Goal: Task Accomplishment & Management: Complete application form

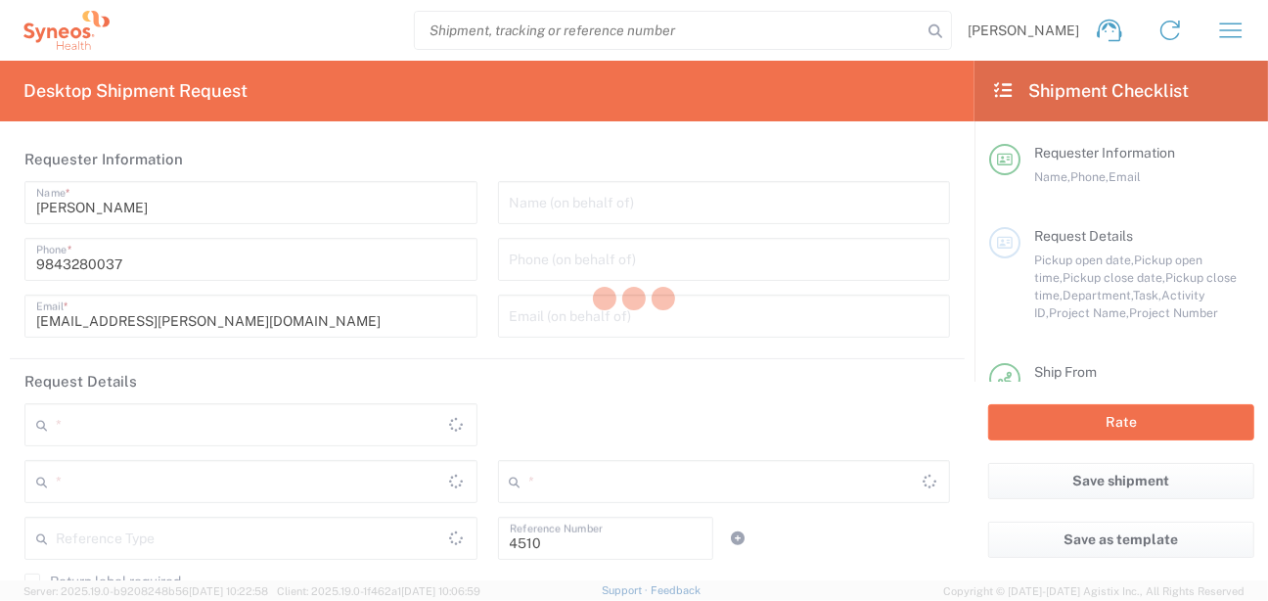
type input "Department"
type input "[US_STATE]"
type input "[GEOGRAPHIC_DATA]"
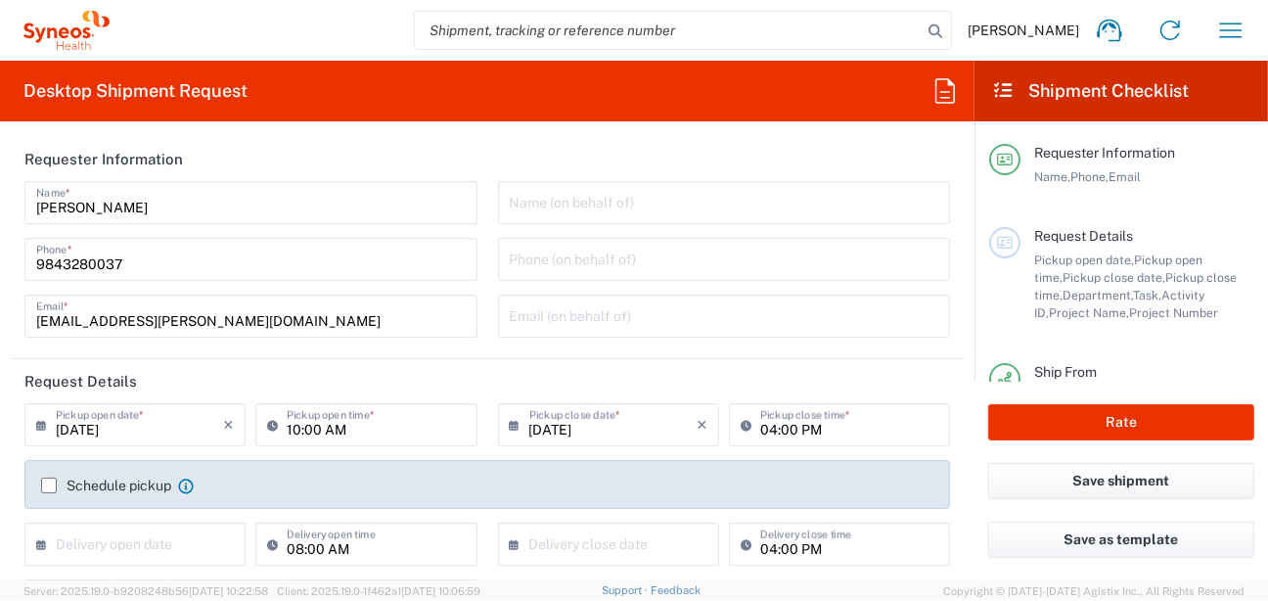
type input "Syneos Health, LLC-[GEOGRAPHIC_DATA] [GEOGRAPHIC_DATA] [GEOGRAPHIC_DATA]"
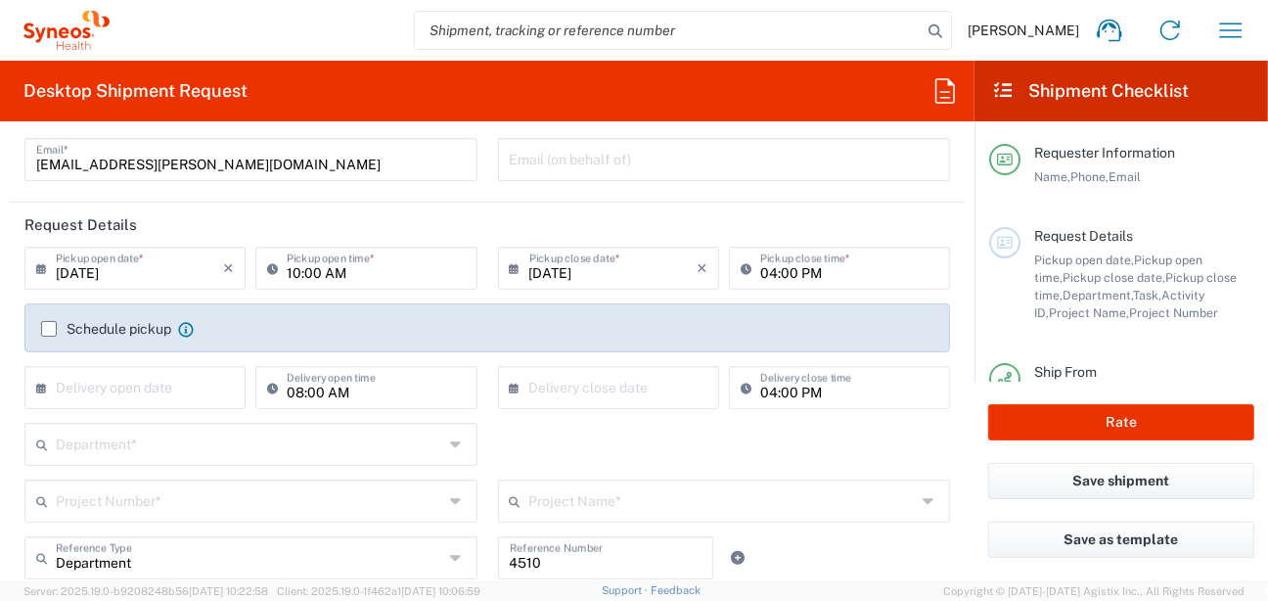
scroll to position [235, 0]
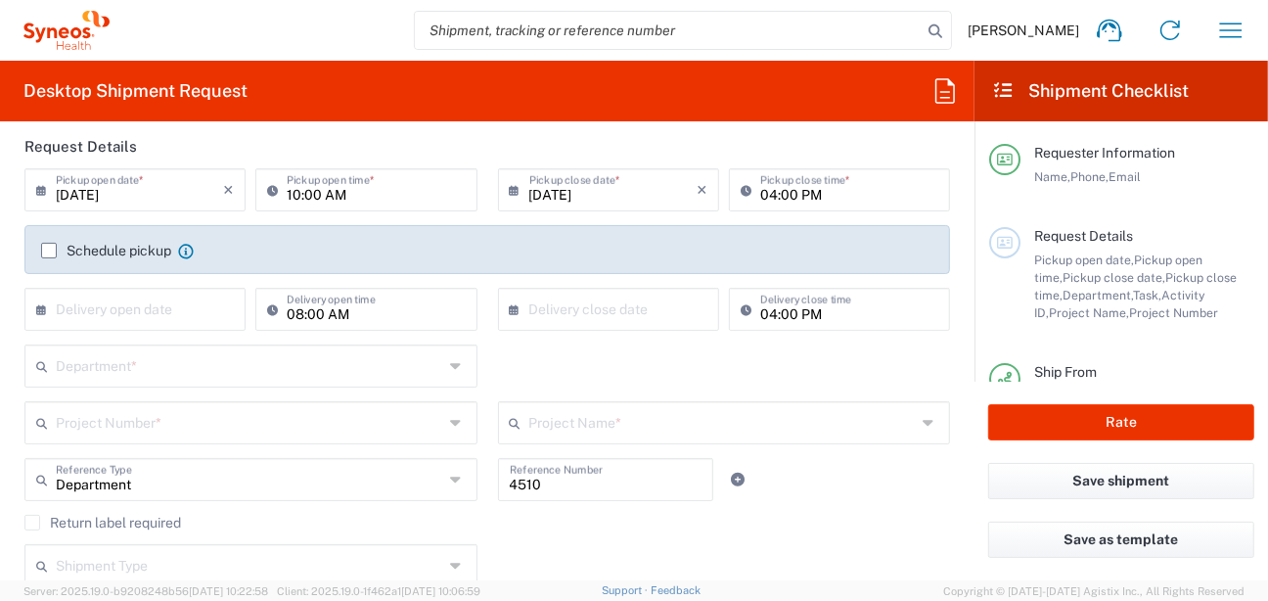
click at [166, 305] on input "text" at bounding box center [139, 308] width 167 height 34
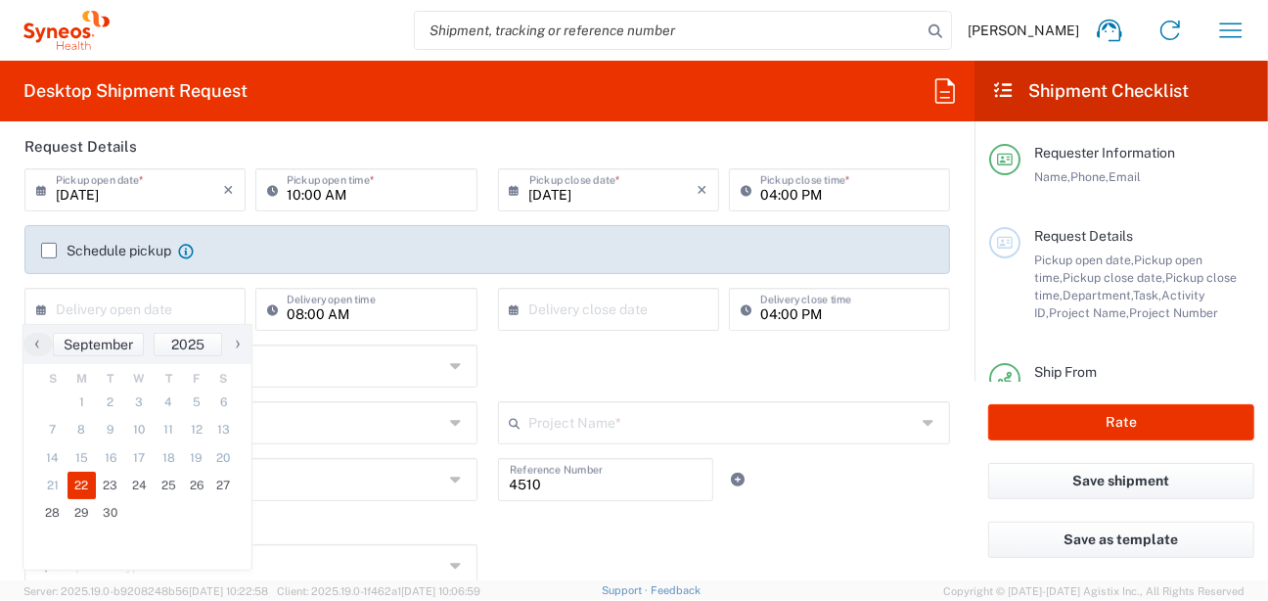
click at [73, 480] on span "22" at bounding box center [82, 485] width 29 height 27
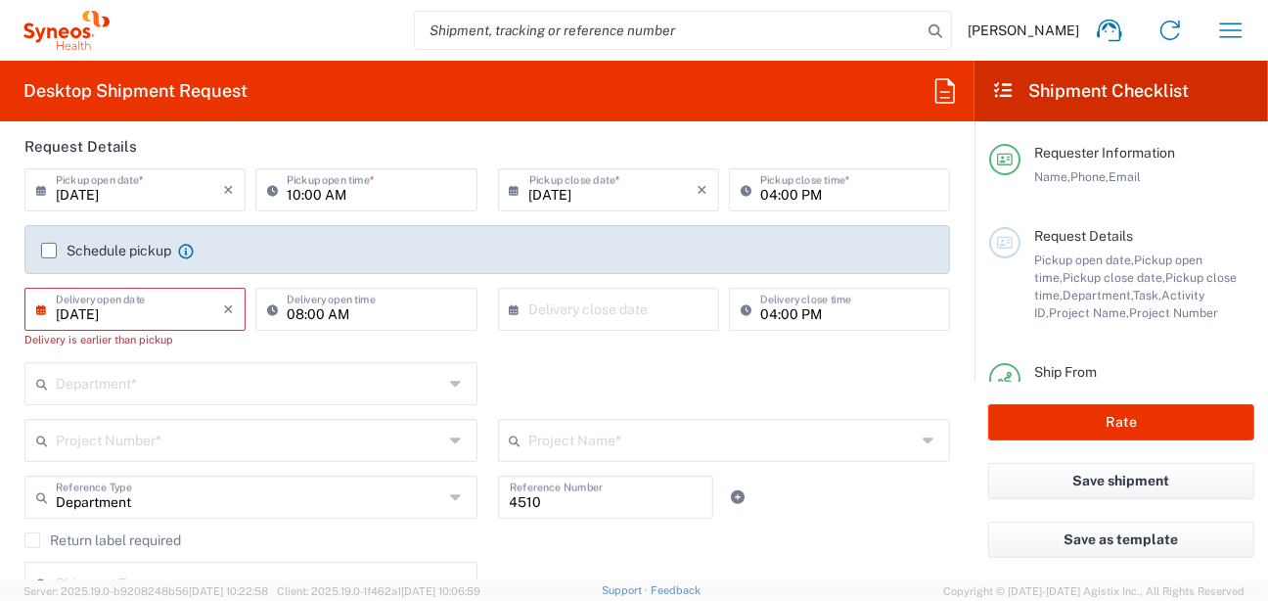
click at [215, 312] on input "09/22/2025" at bounding box center [139, 308] width 167 height 34
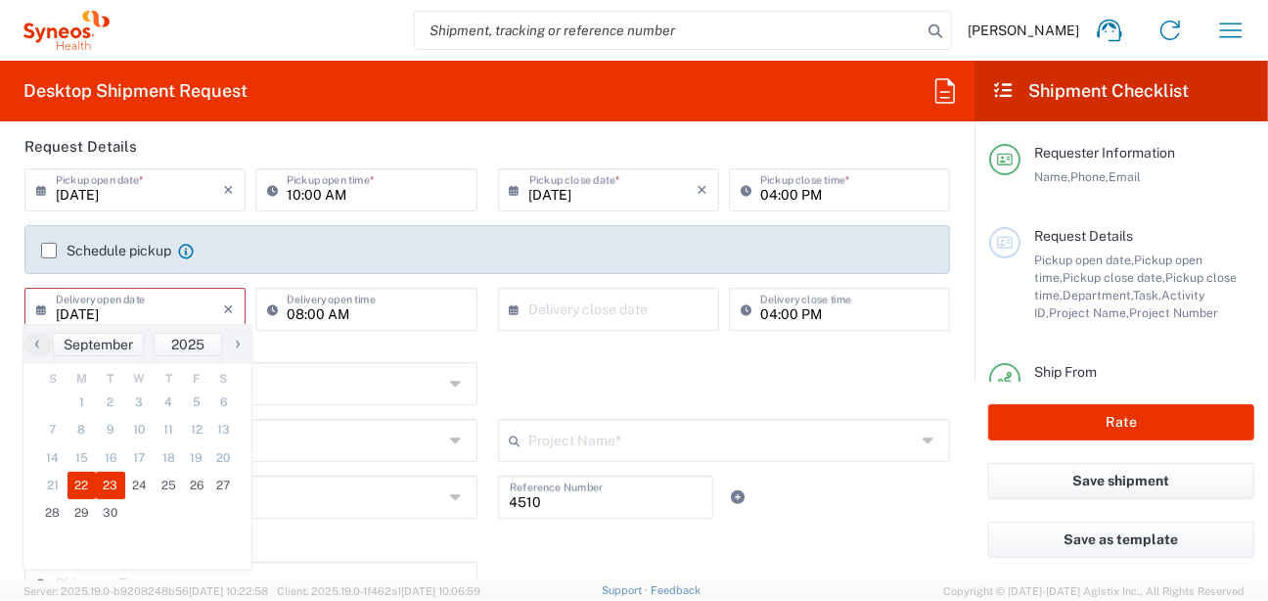
click at [112, 481] on span "23" at bounding box center [110, 485] width 29 height 27
type input "09/23/2025"
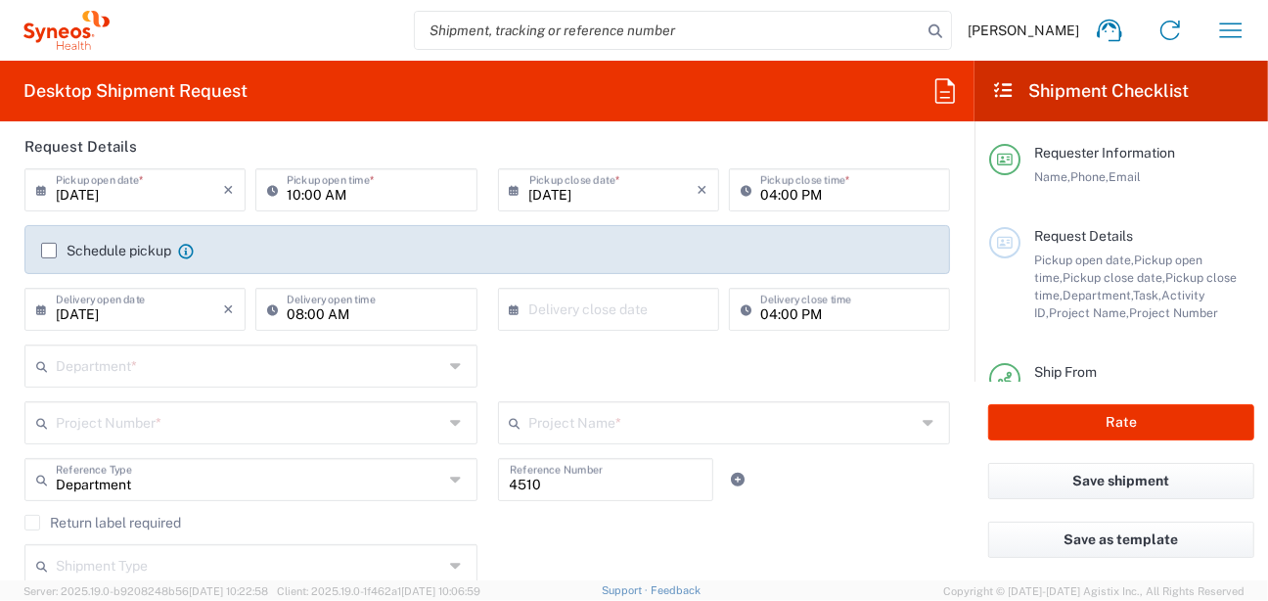
click at [197, 362] on input "text" at bounding box center [250, 364] width 388 height 34
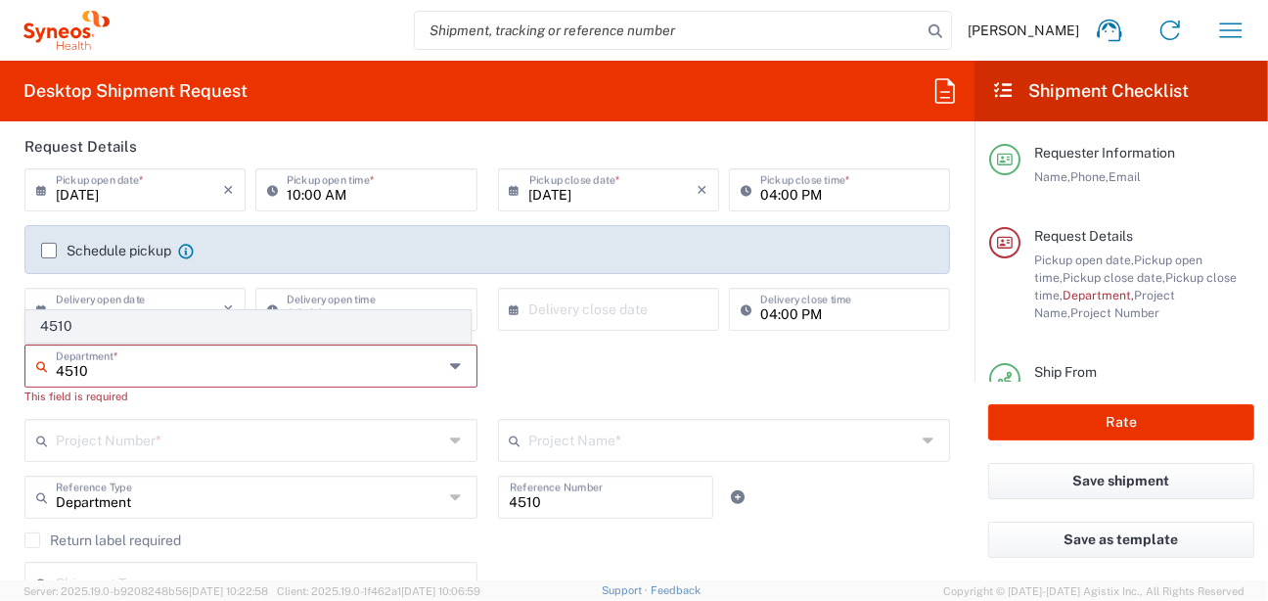
click at [117, 330] on span "4510" at bounding box center [247, 326] width 443 height 30
type input "4510"
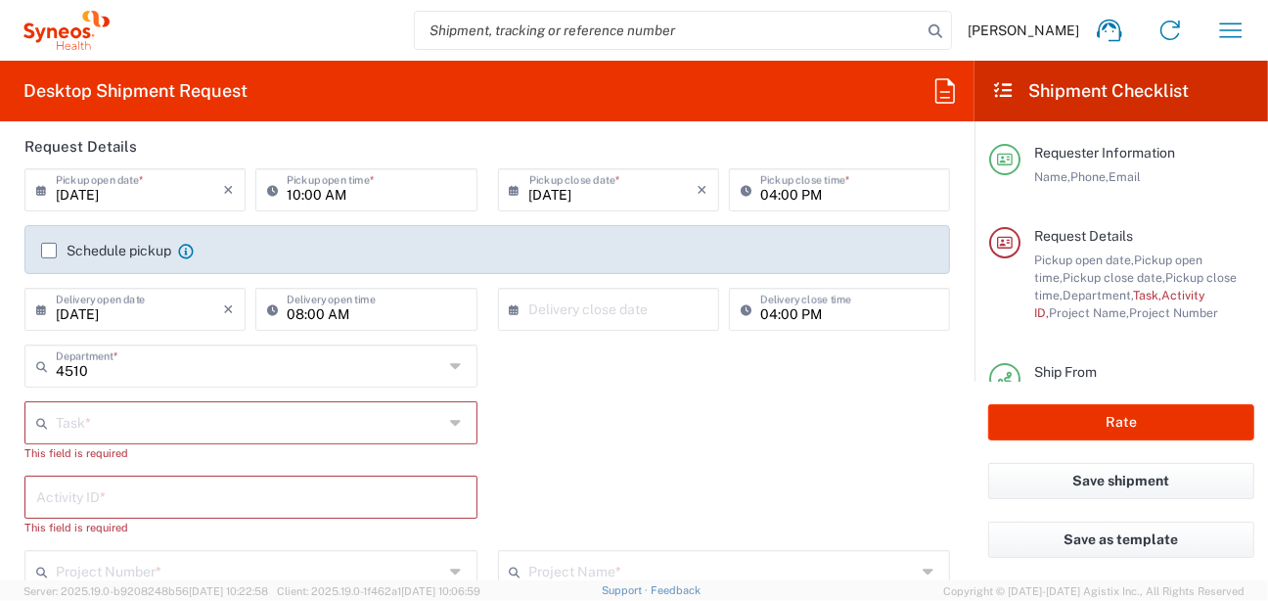
click at [227, 415] on input "text" at bounding box center [250, 421] width 388 height 34
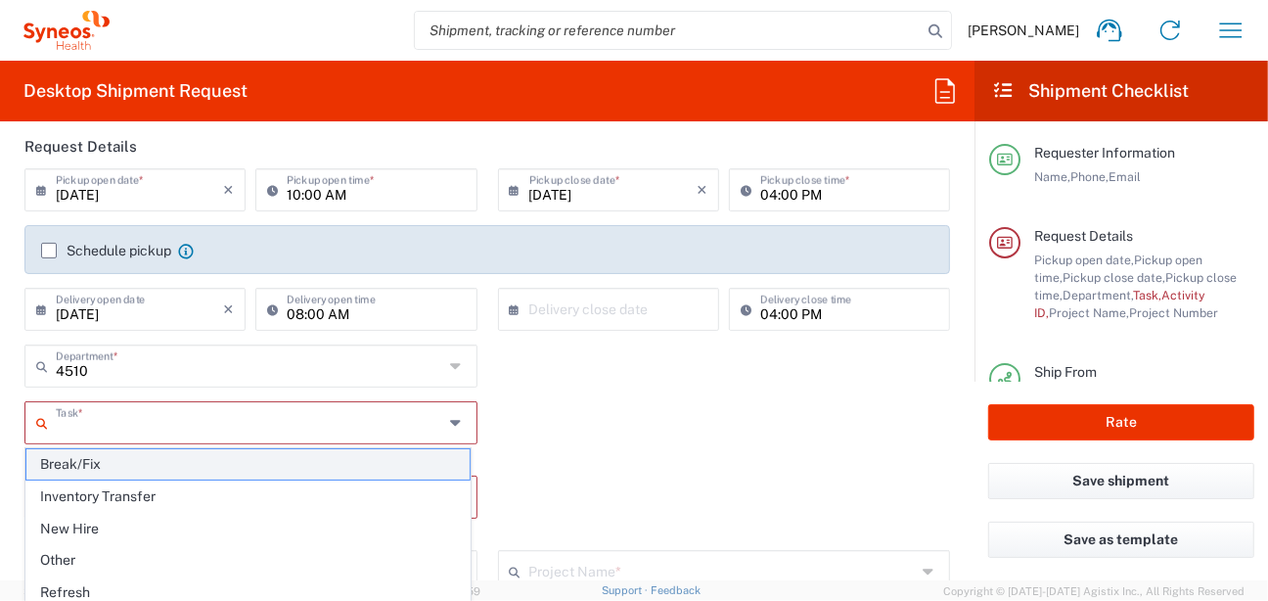
click at [130, 464] on span "Break/Fix" at bounding box center [247, 464] width 443 height 30
type input "Break/Fix"
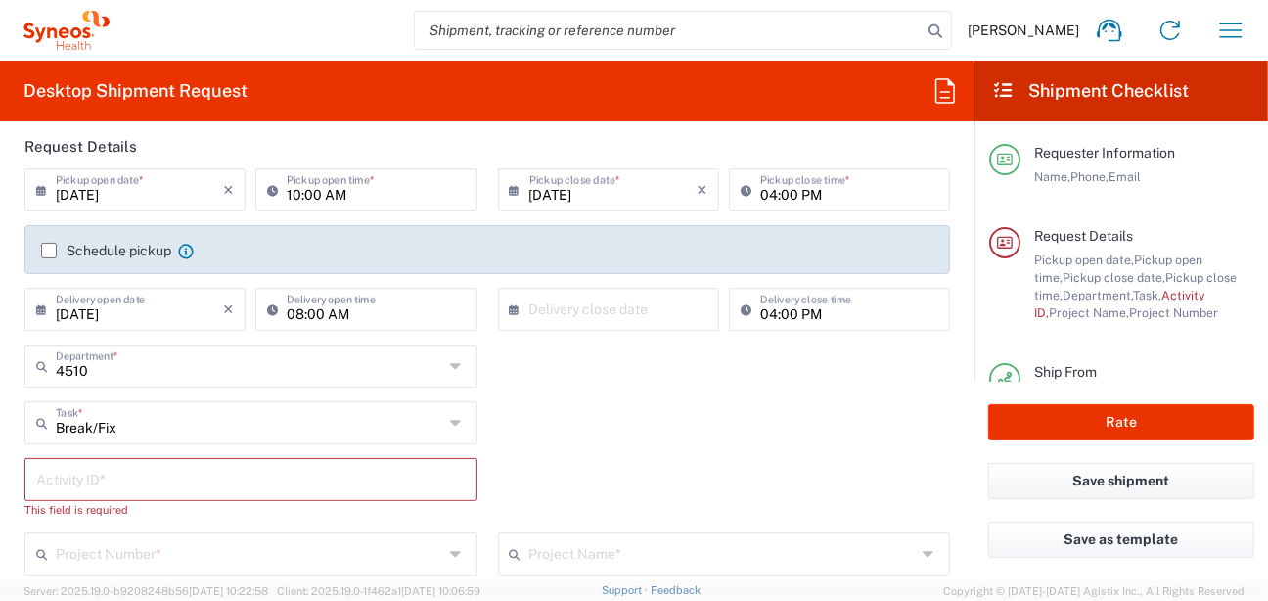
click at [218, 476] on input "text" at bounding box center [251, 478] width 430 height 34
paste input "INC2653586"
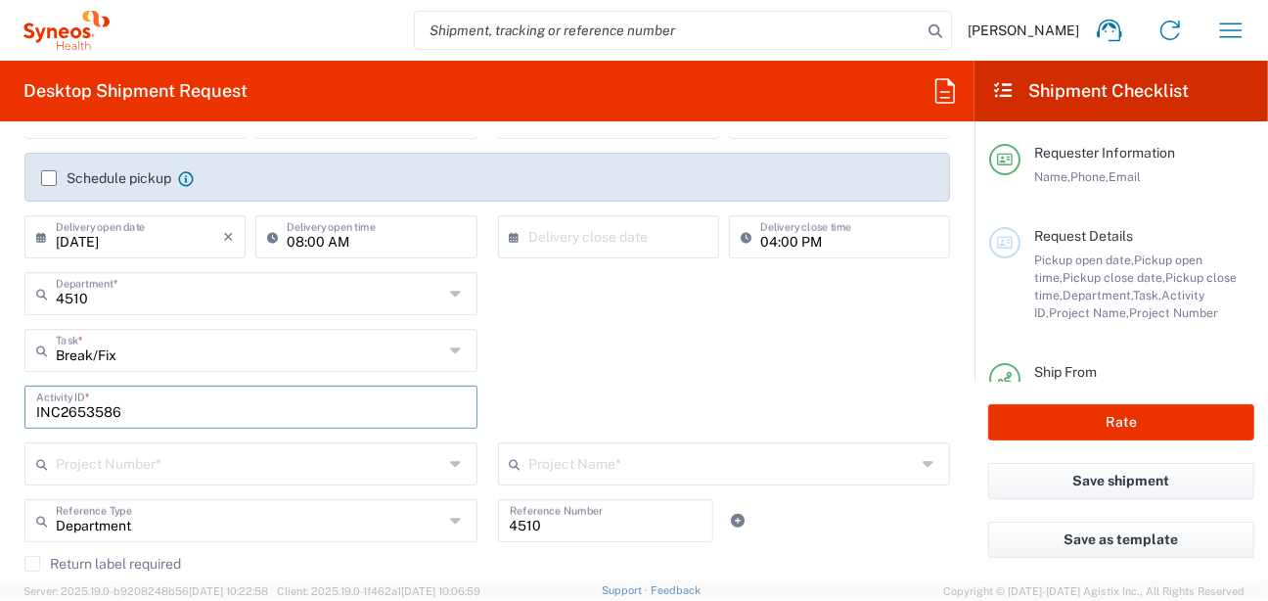
scroll to position [391, 0]
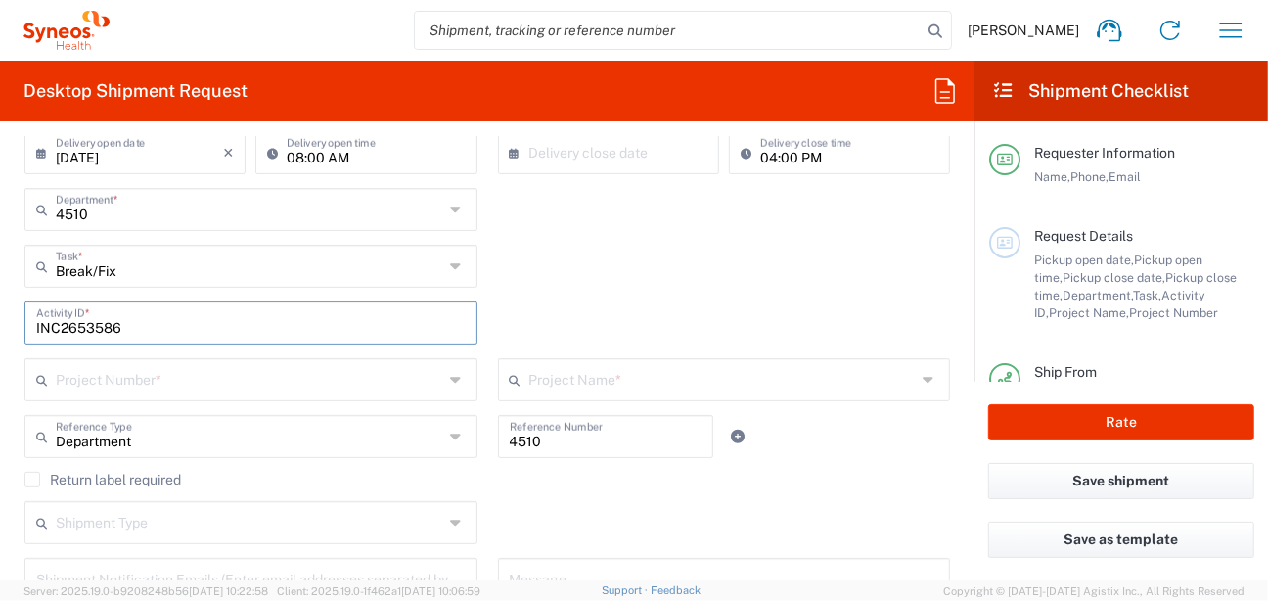
type input "INC2653586"
click at [196, 376] on input "text" at bounding box center [250, 378] width 388 height 34
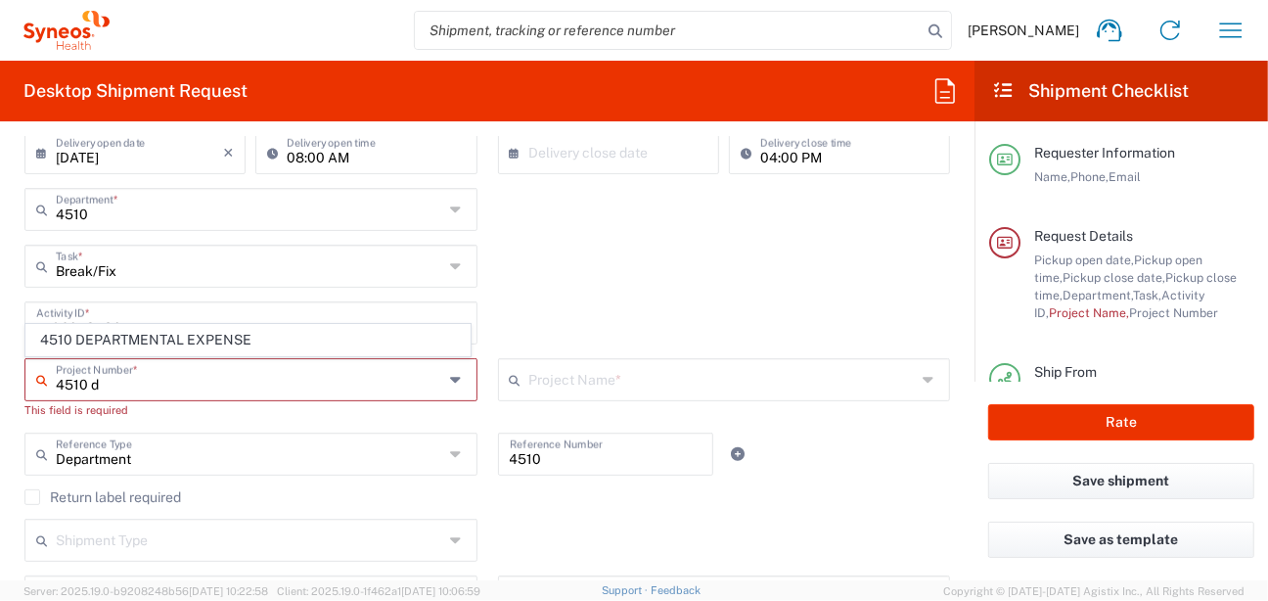
click at [161, 388] on input "4510 d" at bounding box center [250, 378] width 388 height 34
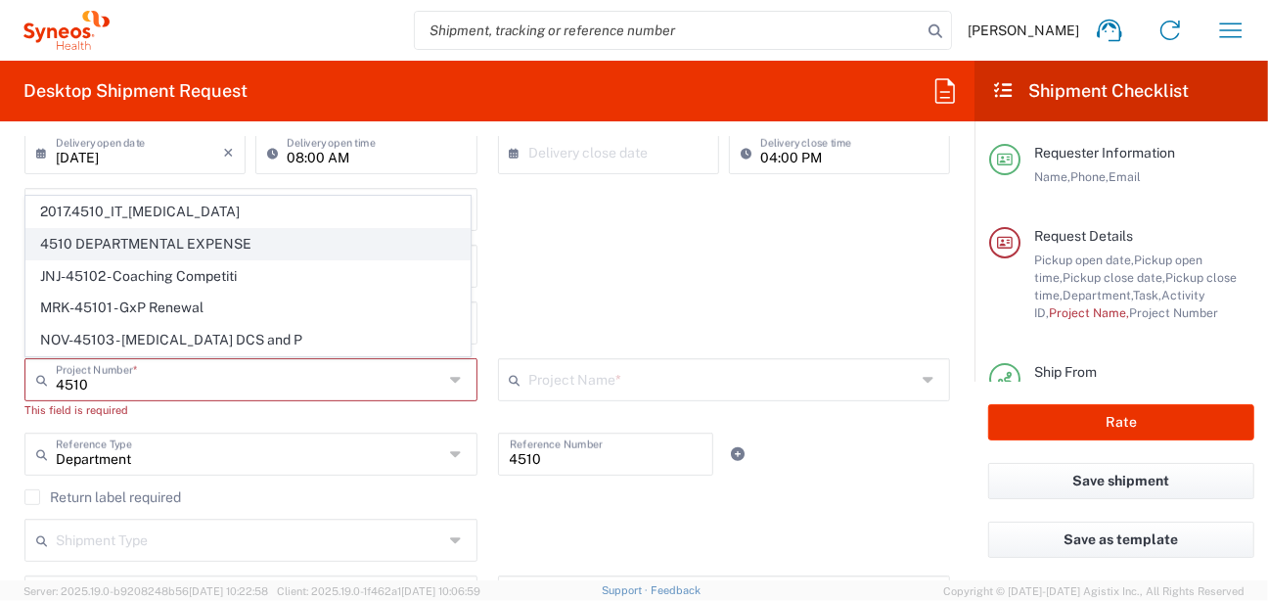
click at [173, 240] on span "4510 DEPARTMENTAL EXPENSE" at bounding box center [247, 244] width 443 height 30
type input "4510 DEPARTMENTAL EXPENSE"
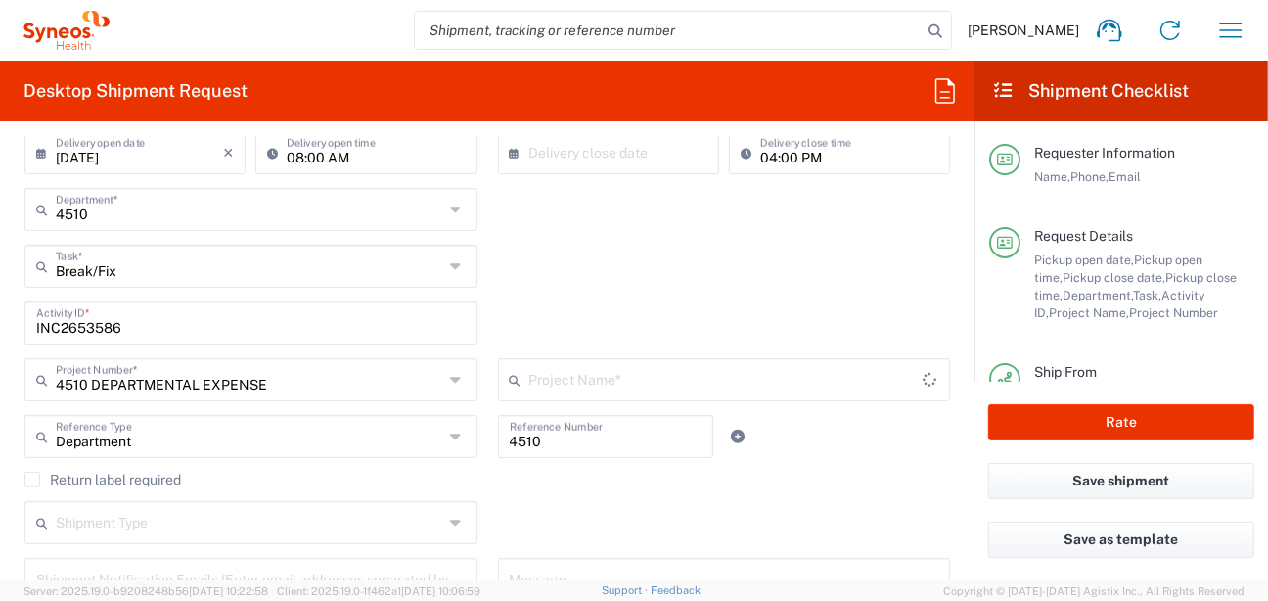
type input "4510 DEPARTMENTAL EXPENSE"
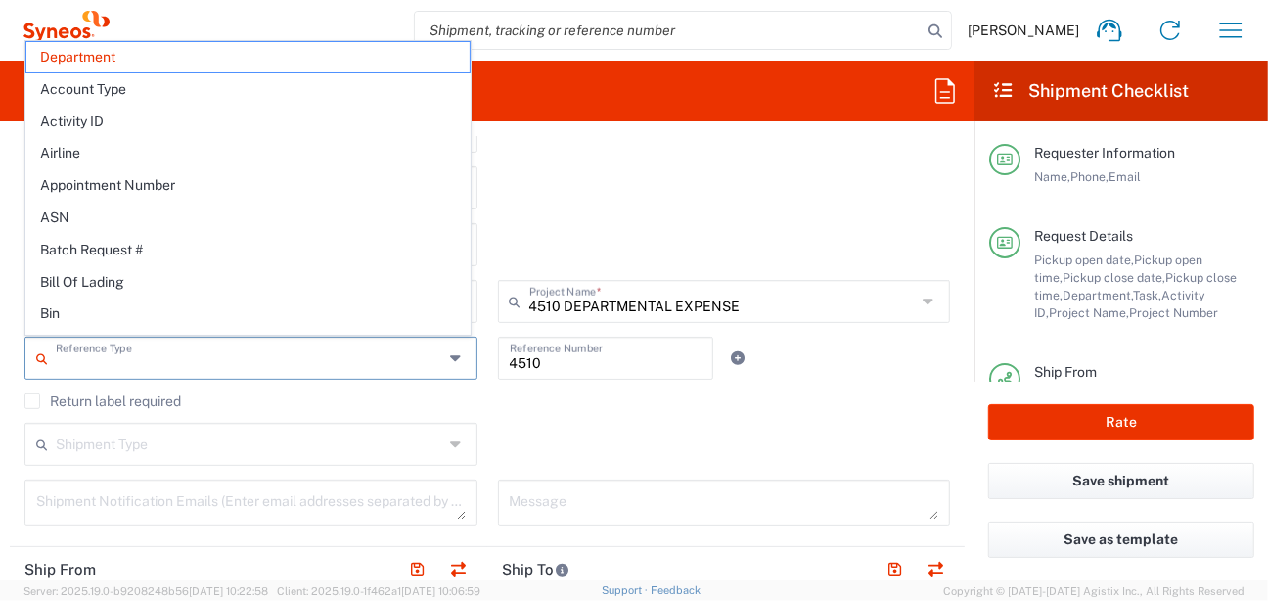
click at [210, 352] on input "text" at bounding box center [250, 357] width 388 height 34
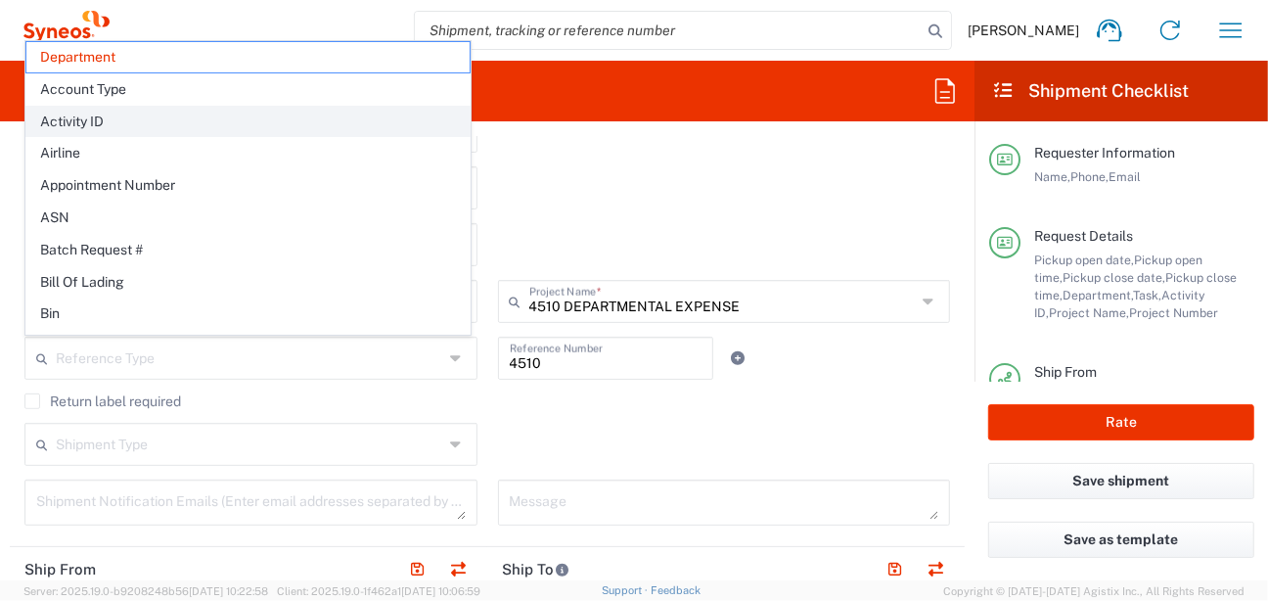
click at [119, 120] on span "Activity ID" at bounding box center [247, 122] width 443 height 30
type input "Activity ID"
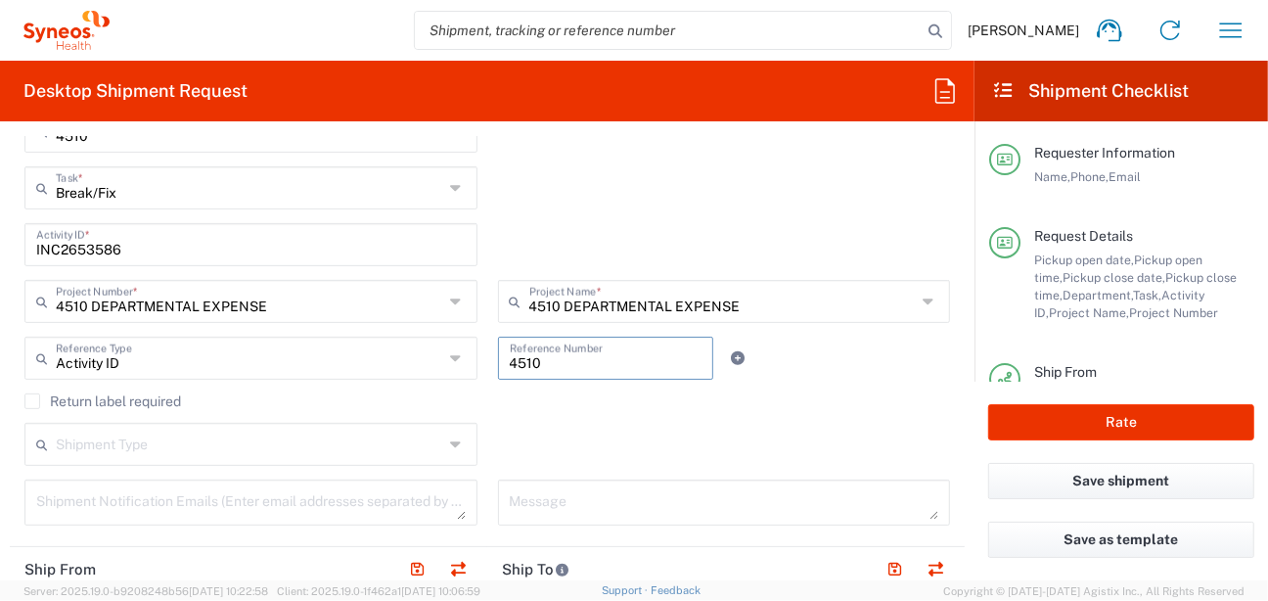
drag, startPoint x: 578, startPoint y: 363, endPoint x: 468, endPoint y: 362, distance: 110.6
click at [468, 362] on div "Activity ID Reference Type Department Account Type Activity ID Airline Appointm…" at bounding box center [488, 365] width 946 height 57
paste input "INC2653586"
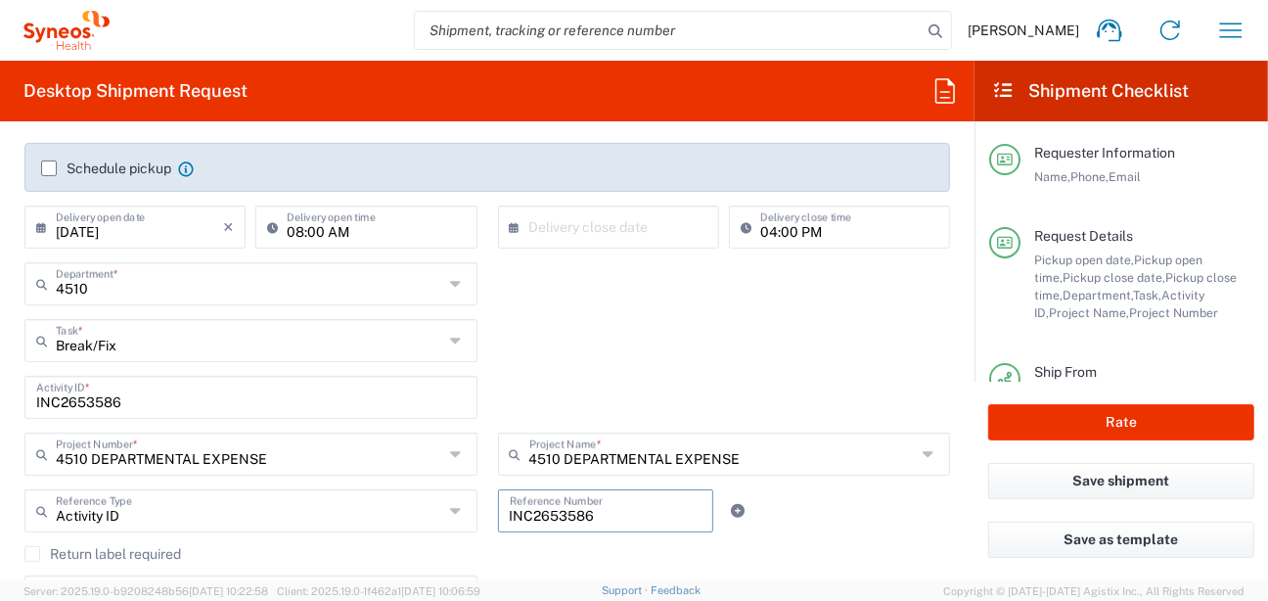
scroll to position [313, 0]
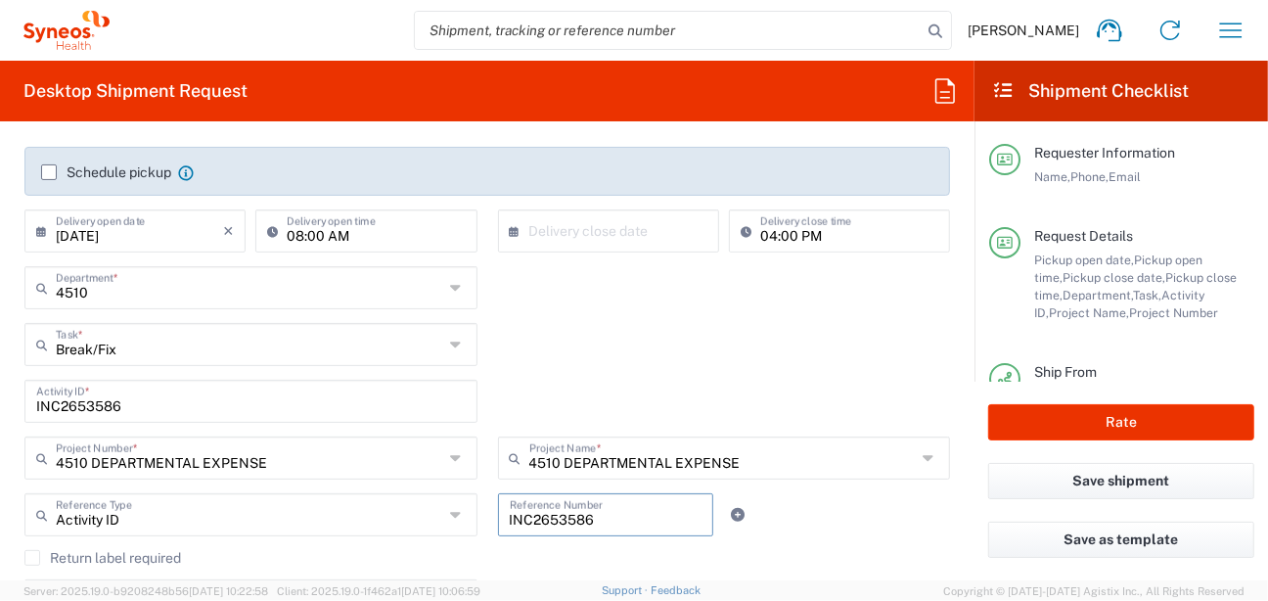
type input "INC2653586"
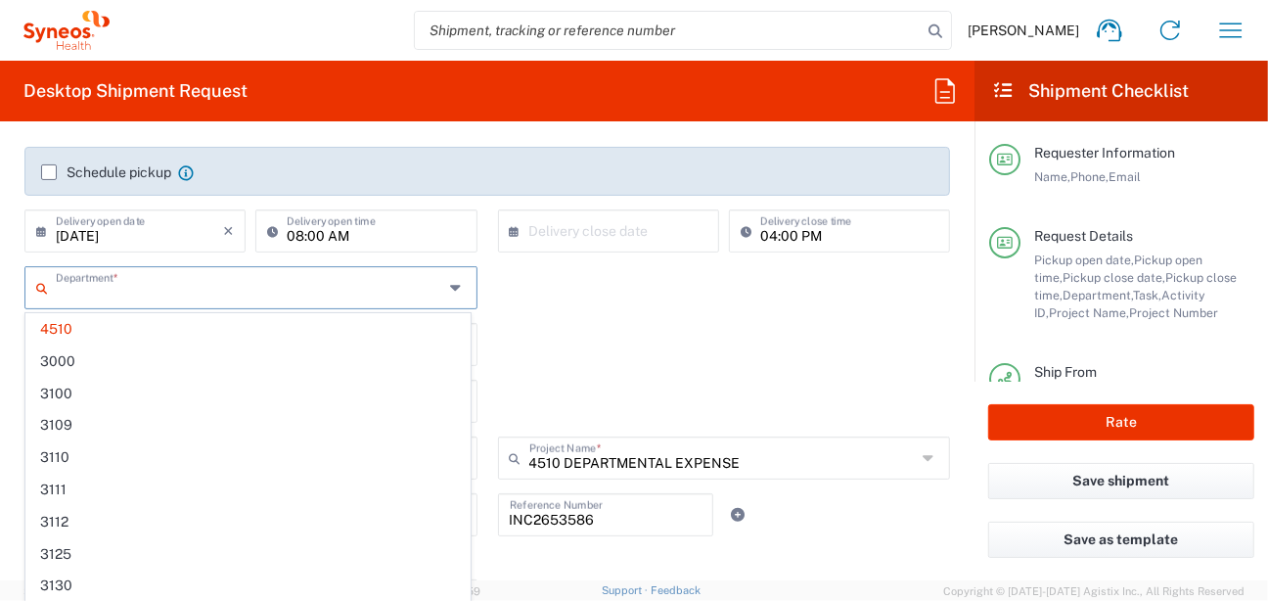
drag, startPoint x: 132, startPoint y: 289, endPoint x: -4, endPoint y: 295, distance: 136.2
click at [0, 295] on html "Ray Kornfeld Home Shipment estimator Shipment tracking Desktop shipment request…" at bounding box center [634, 300] width 1268 height 601
type input "4510"
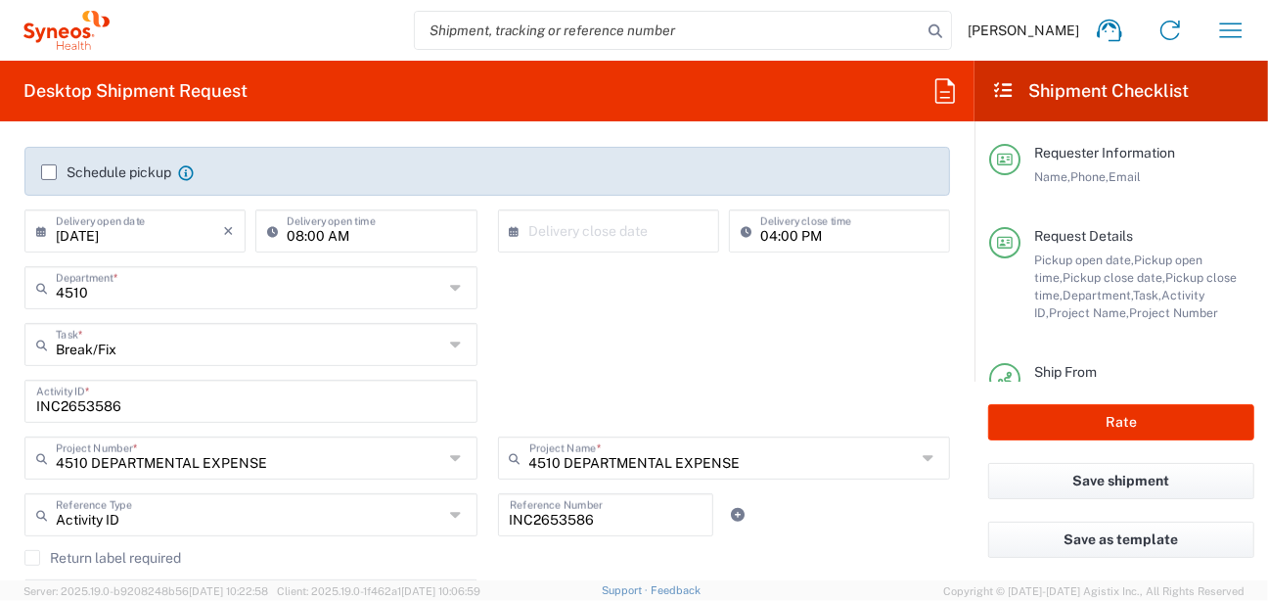
click at [820, 274] on div "4510 Department * 4510 3000 3100 3109 3110 3111 3112 3125 3130 3135 3136 3150 3…" at bounding box center [488, 294] width 946 height 57
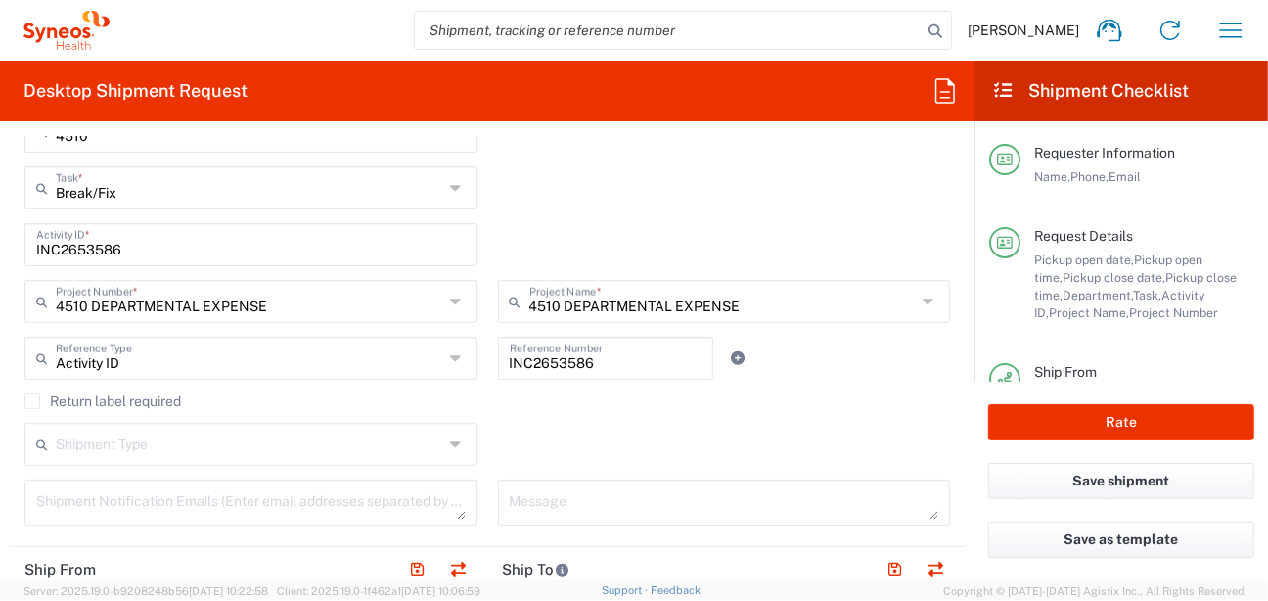
scroll to position [548, 0]
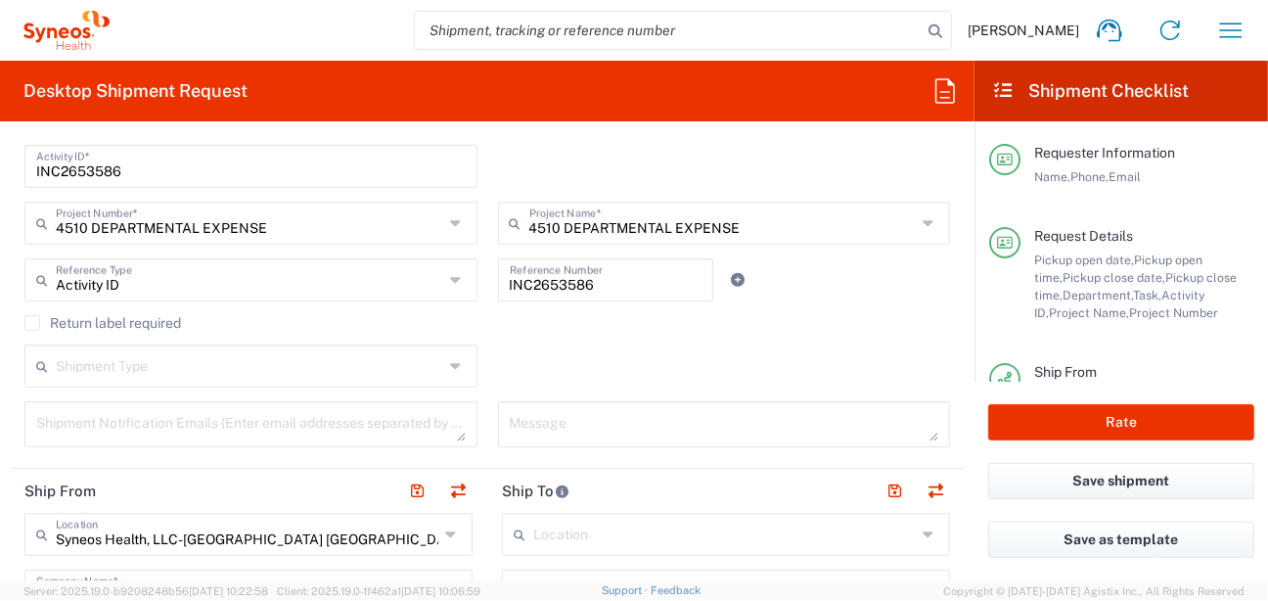
click at [31, 320] on label "Return label required" at bounding box center [102, 323] width 157 height 16
click at [32, 323] on input "Return label required" at bounding box center [32, 323] width 0 height 0
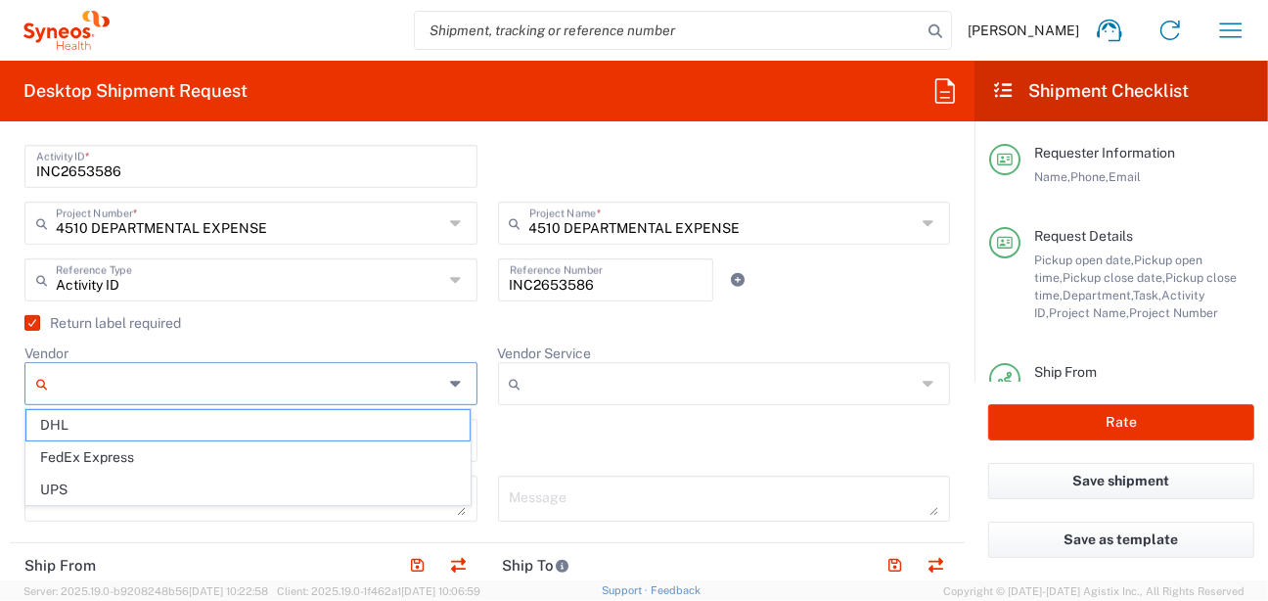
click at [245, 376] on input "Vendor" at bounding box center [250, 383] width 388 height 31
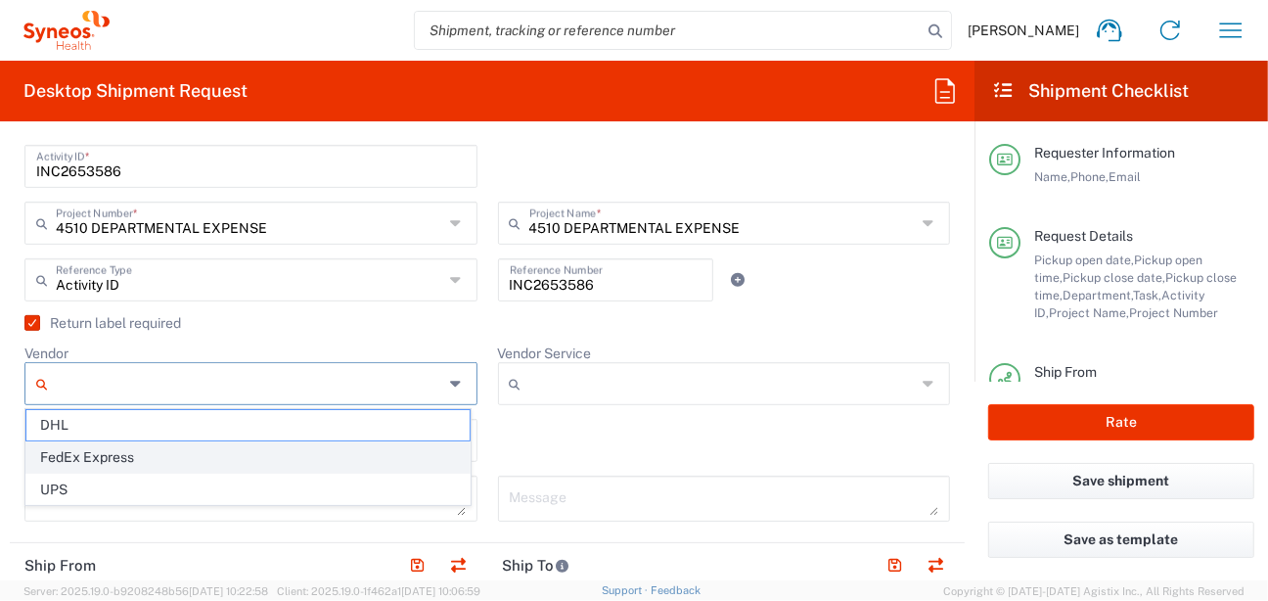
click at [153, 457] on span "FedEx Express" at bounding box center [247, 457] width 443 height 30
type input "FedEx Express"
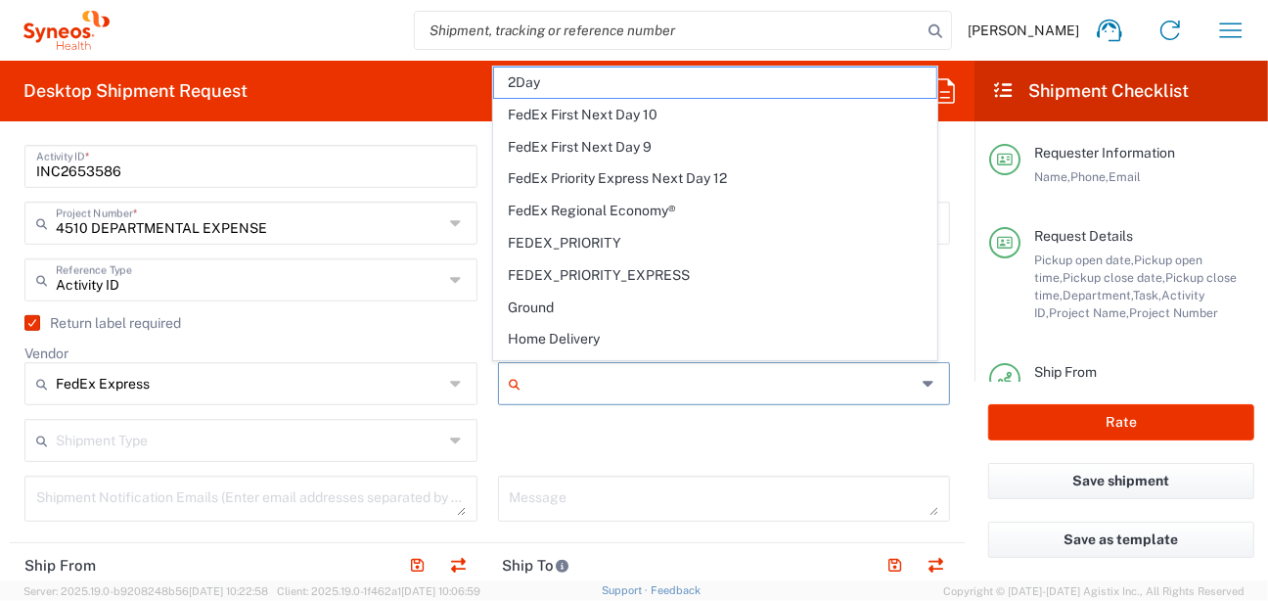
click at [559, 374] on input "Vendor Service" at bounding box center [723, 383] width 388 height 31
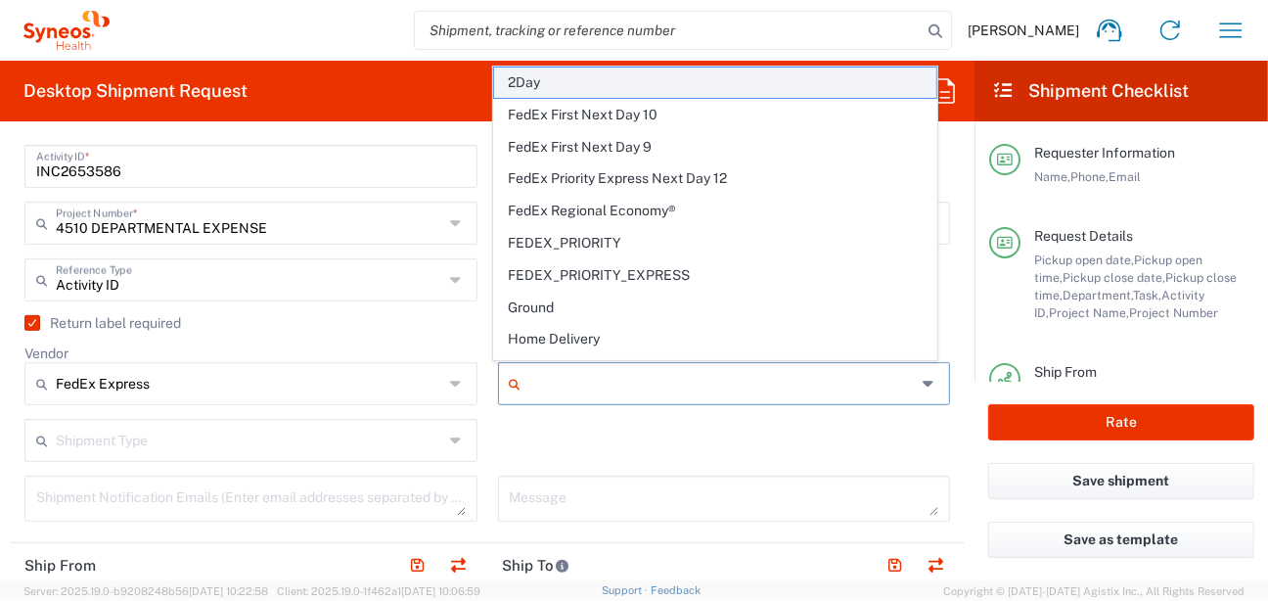
click at [528, 77] on span "2Day" at bounding box center [715, 83] width 443 height 30
type input "2Day"
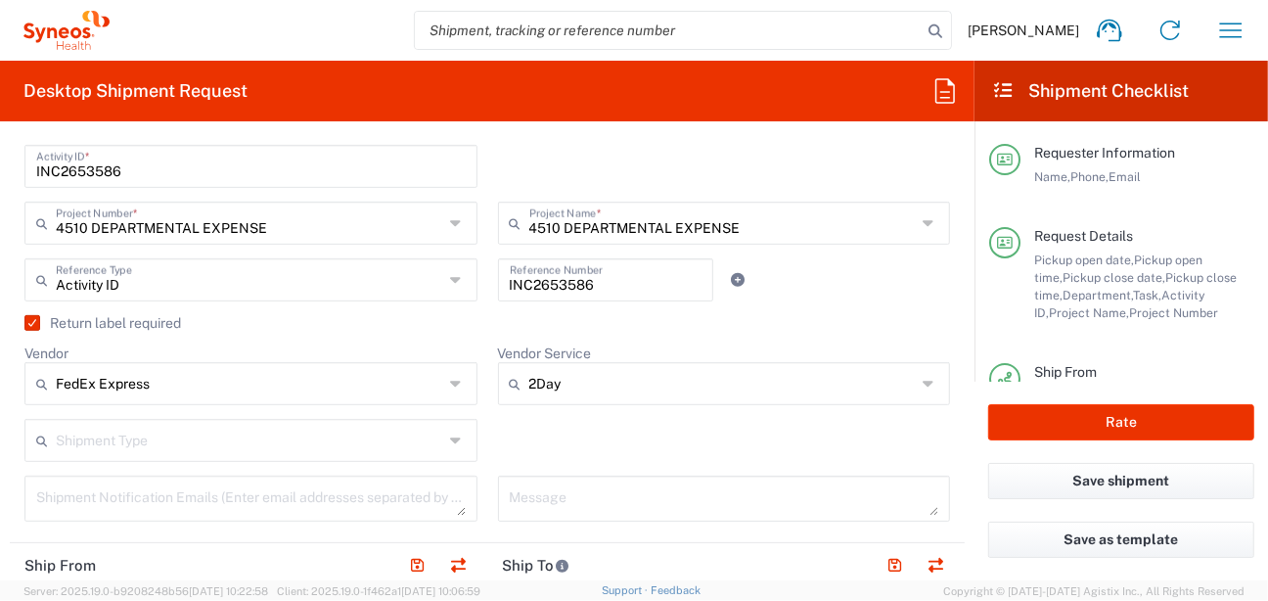
click at [180, 437] on input "text" at bounding box center [250, 439] width 388 height 34
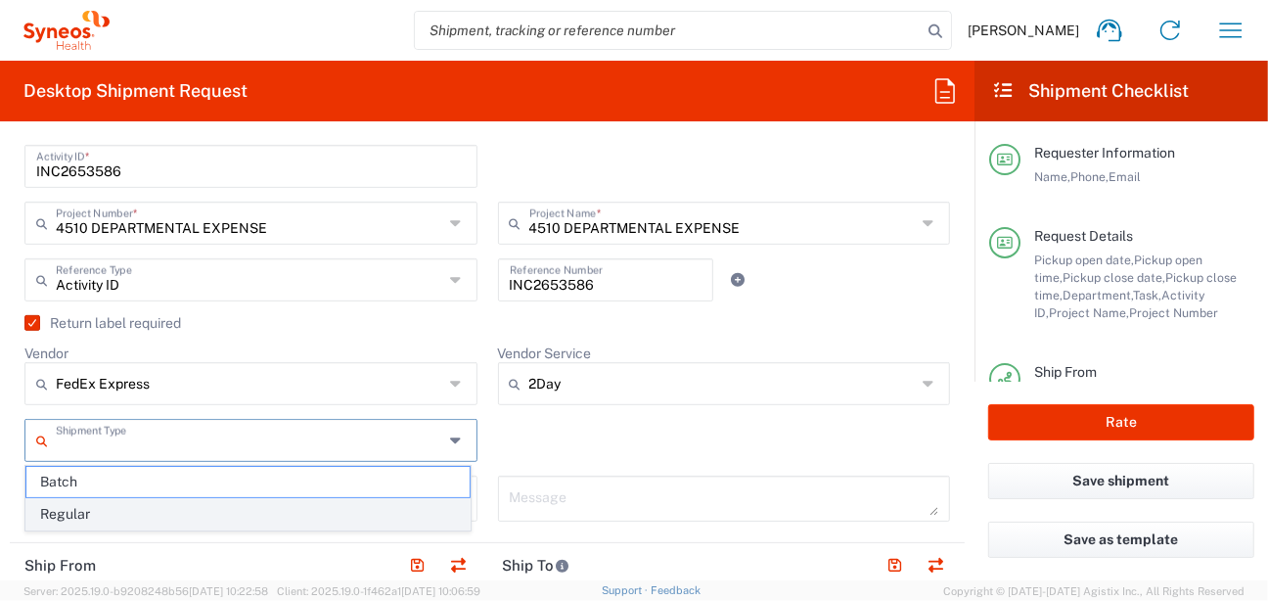
click at [143, 513] on span "Regular" at bounding box center [247, 514] width 443 height 30
type input "Regular"
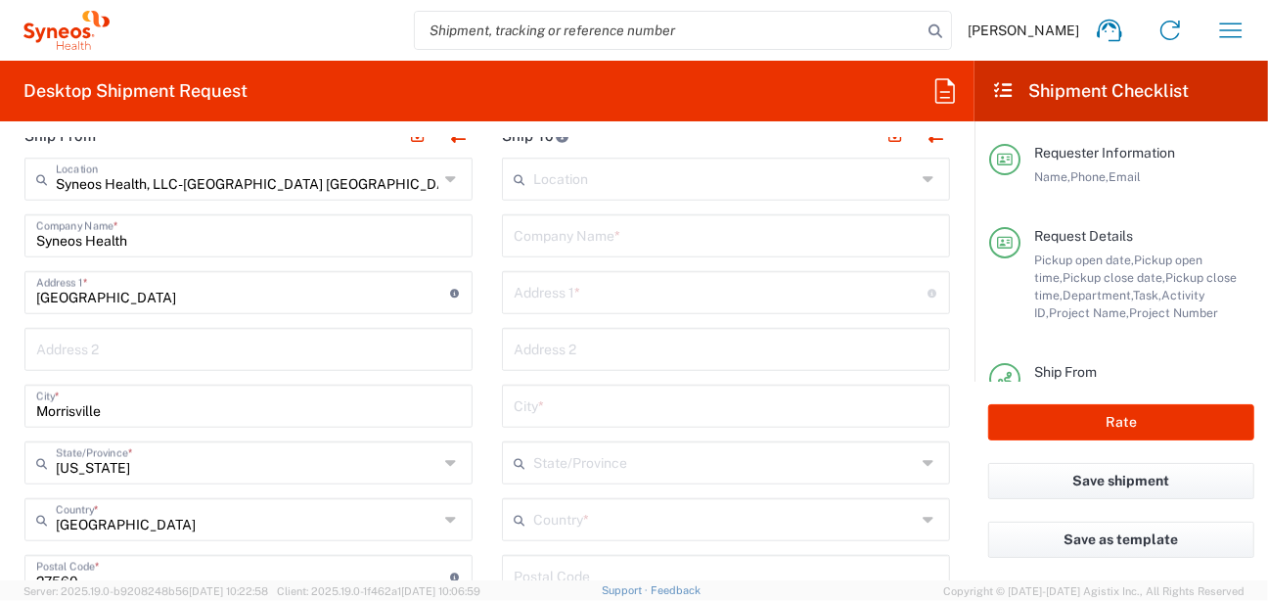
scroll to position [861, 0]
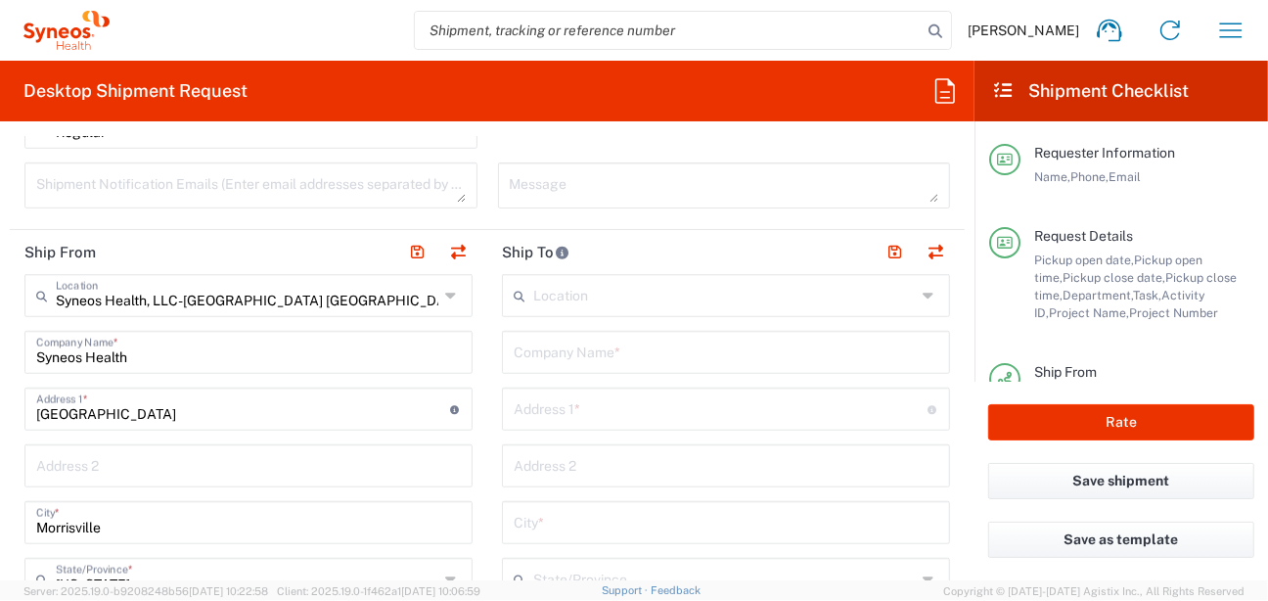
click at [588, 409] on input "text" at bounding box center [721, 407] width 414 height 34
paste input "2102 S Live Oak Parkway"
type input "2102 S Live Oak Parkway"
click at [542, 348] on input "text" at bounding box center [726, 351] width 425 height 34
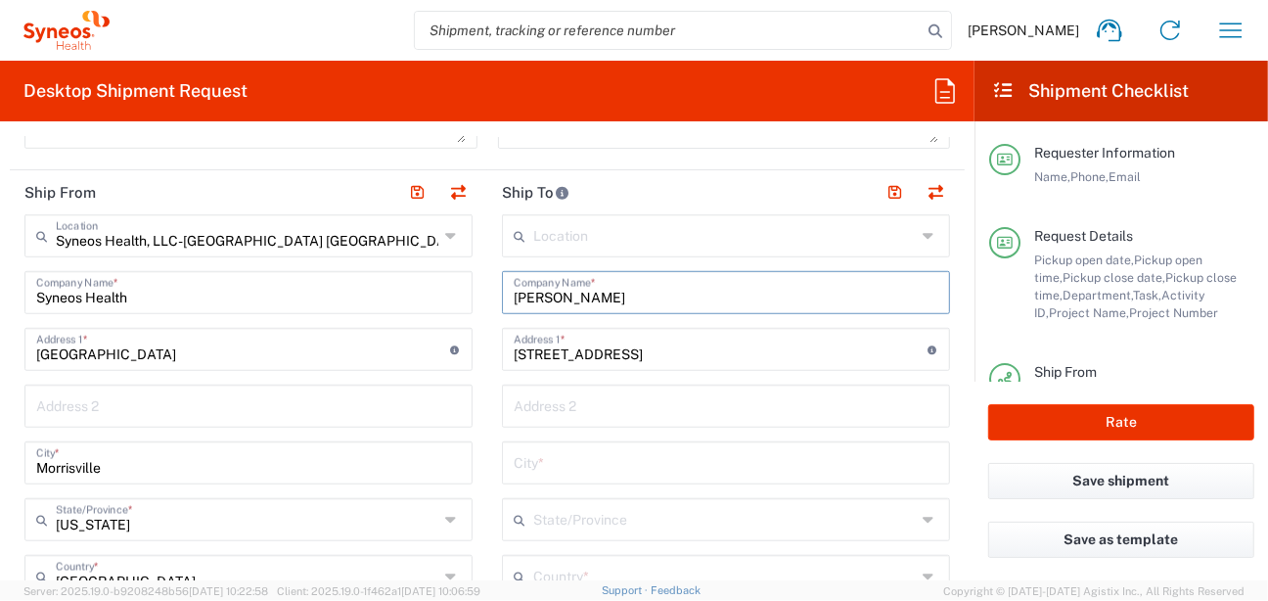
scroll to position [939, 0]
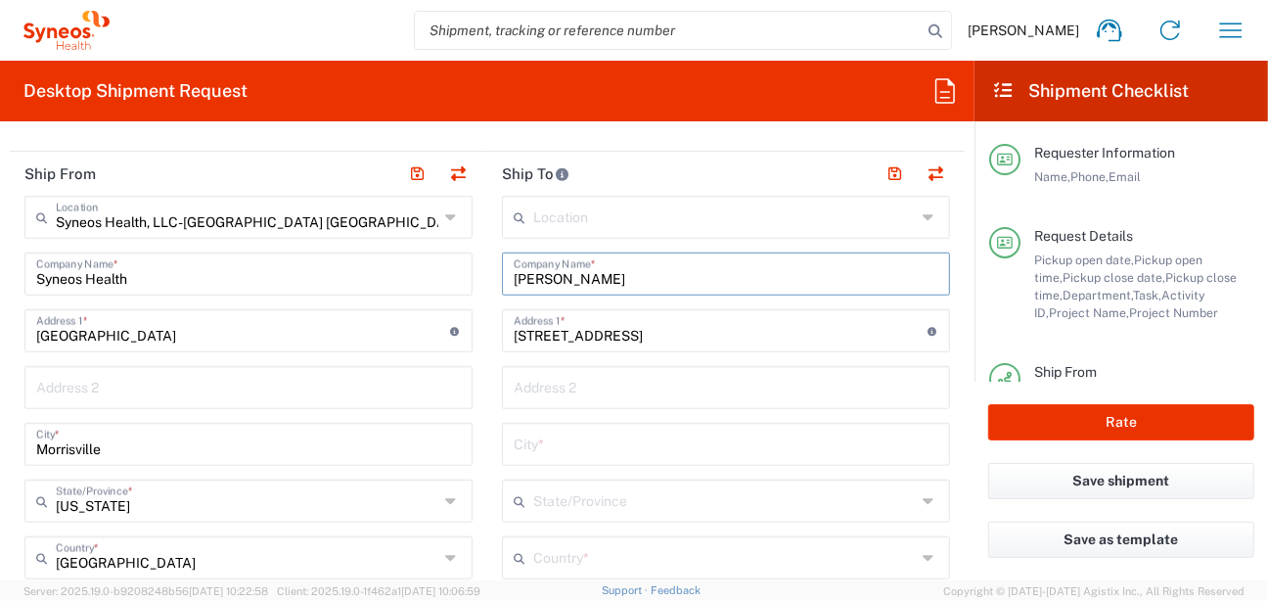
type input "DR Jane Moran"
click at [599, 429] on input "text" at bounding box center [726, 443] width 425 height 34
click at [641, 443] on input "text" at bounding box center [726, 443] width 425 height 34
paste input "Wilmington"
type input "Wilmington"
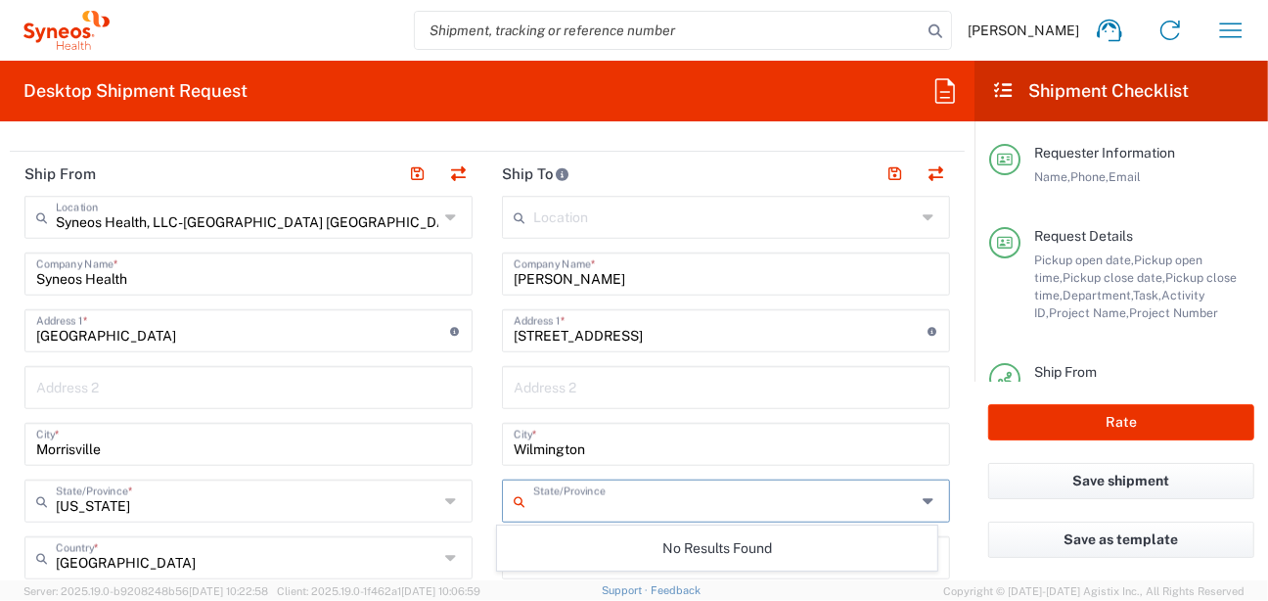
click at [627, 490] on input "text" at bounding box center [724, 499] width 383 height 34
type input "North"
click at [618, 550] on div "No Results Found" at bounding box center [717, 548] width 440 height 45
click at [608, 503] on input "North" at bounding box center [724, 499] width 383 height 34
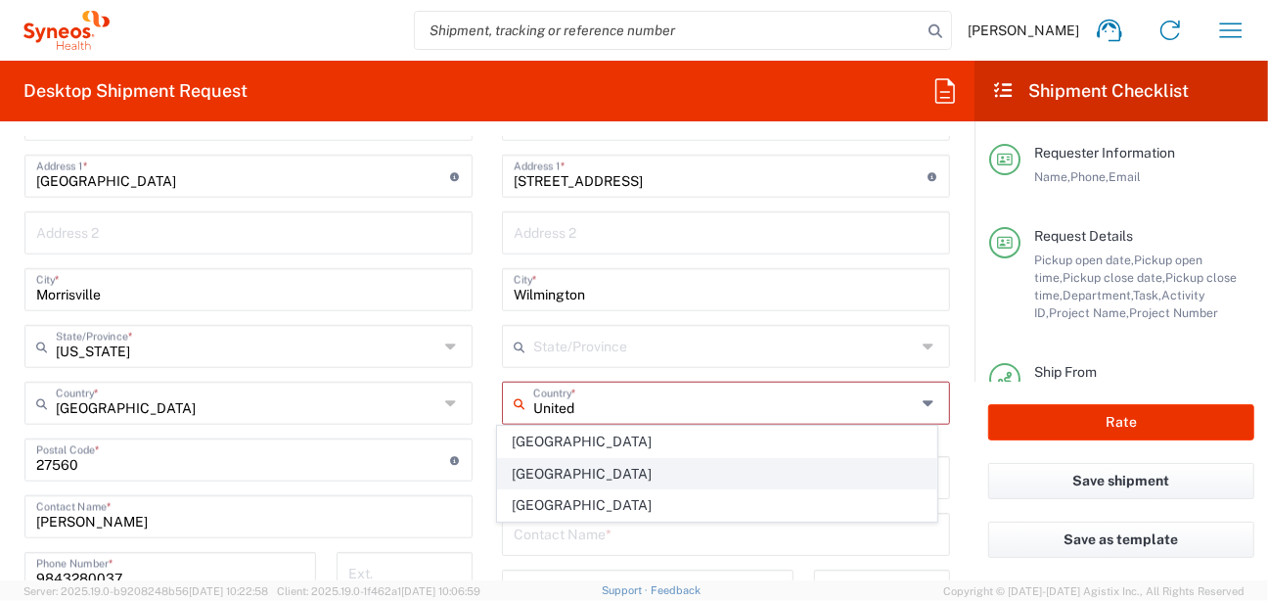
scroll to position [1096, 0]
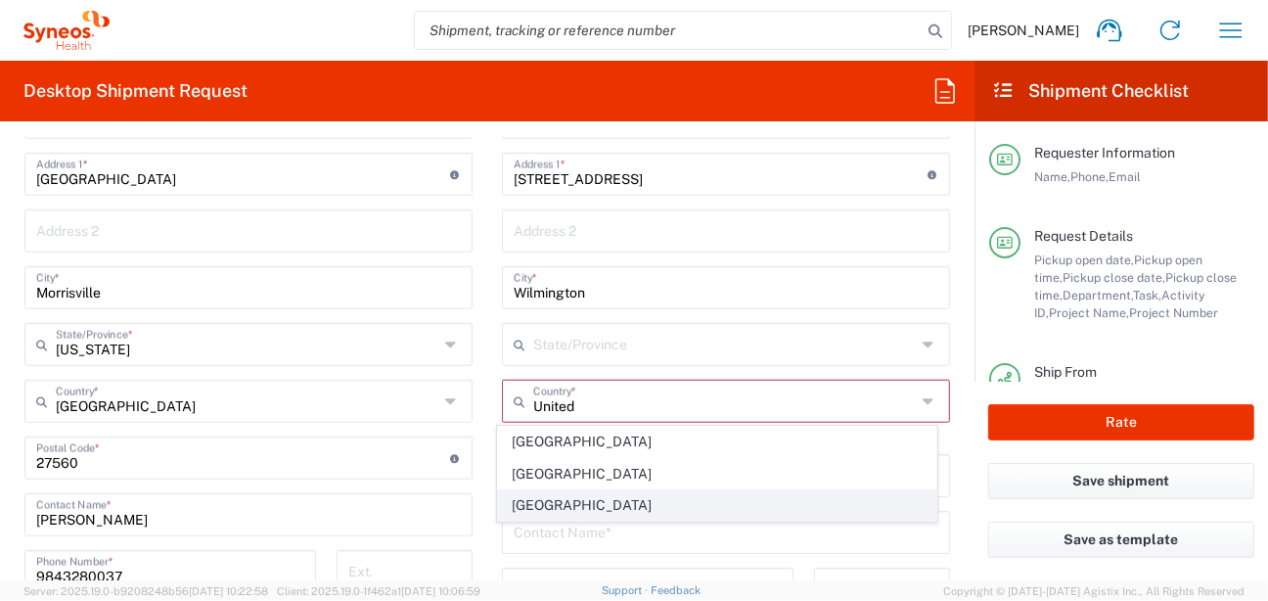
click at [535, 501] on span "United States" at bounding box center [717, 505] width 438 height 30
type input "United States"
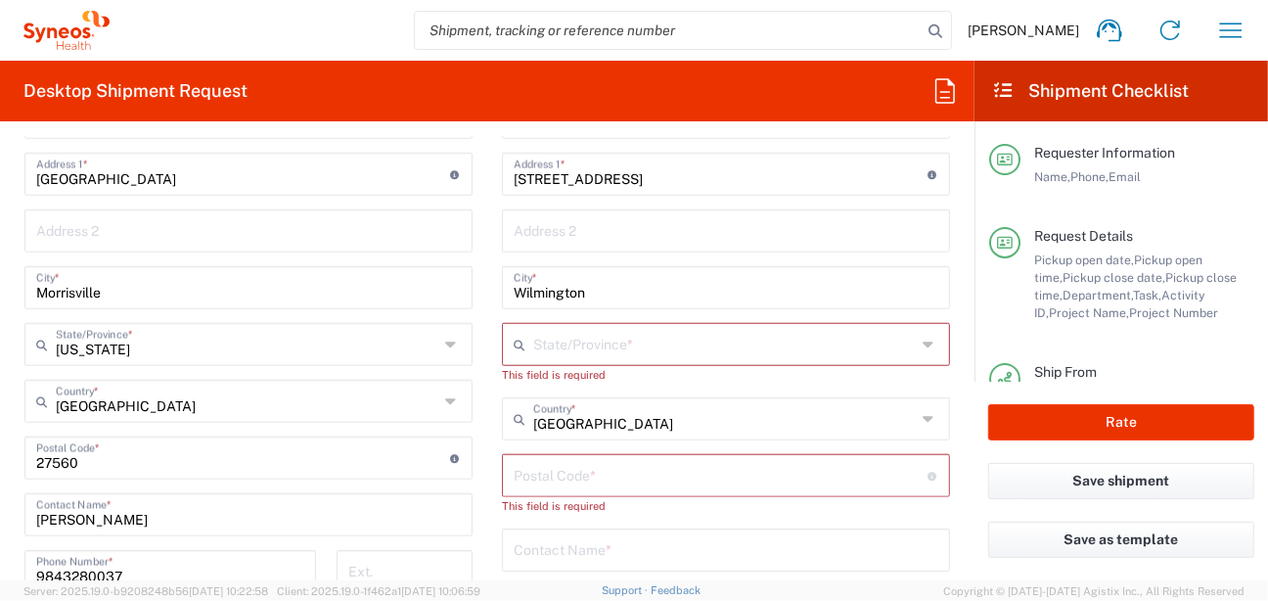
click at [594, 340] on input "text" at bounding box center [724, 343] width 383 height 34
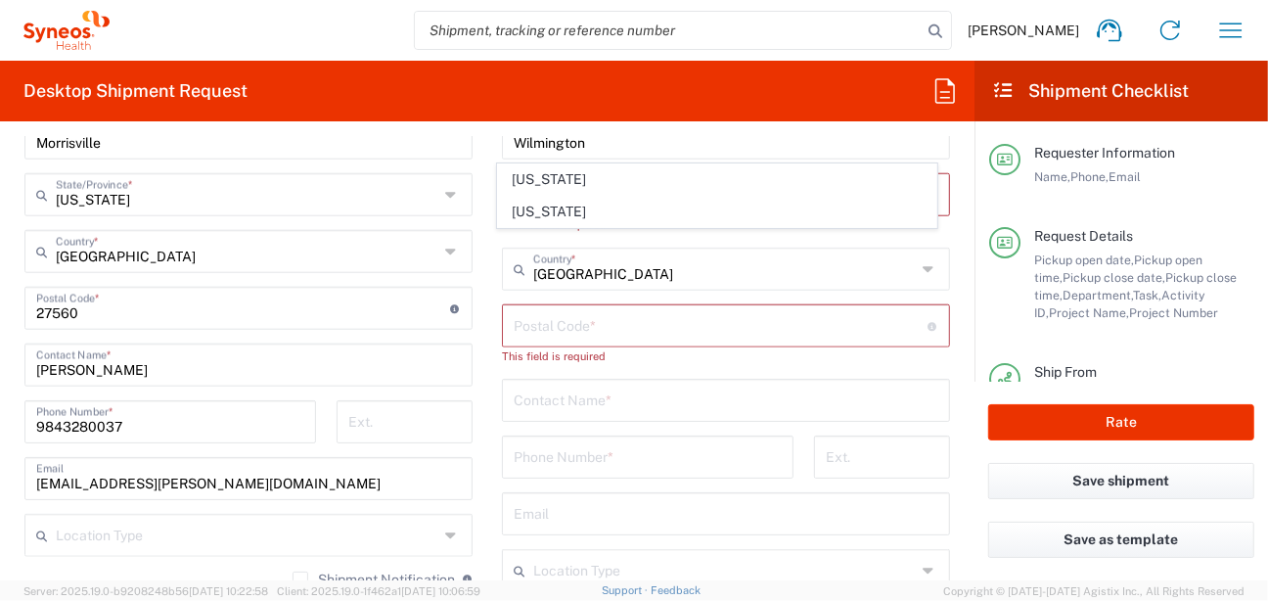
scroll to position [1174, 0]
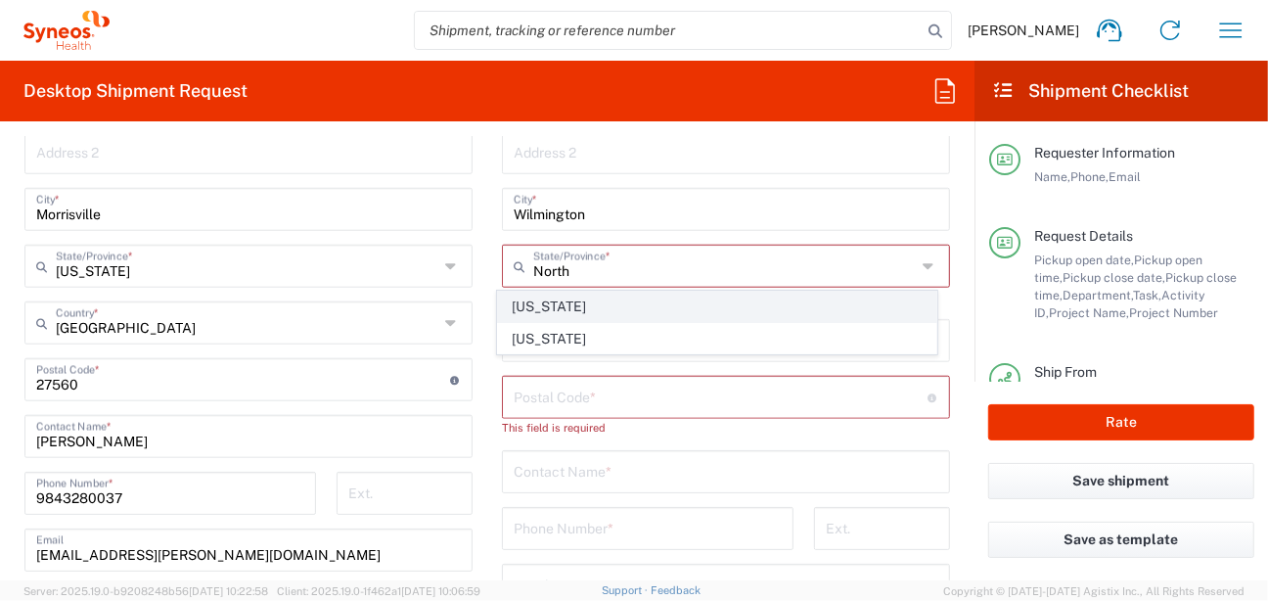
click at [551, 303] on span "North Carolina" at bounding box center [717, 307] width 438 height 30
type input "North Carolina"
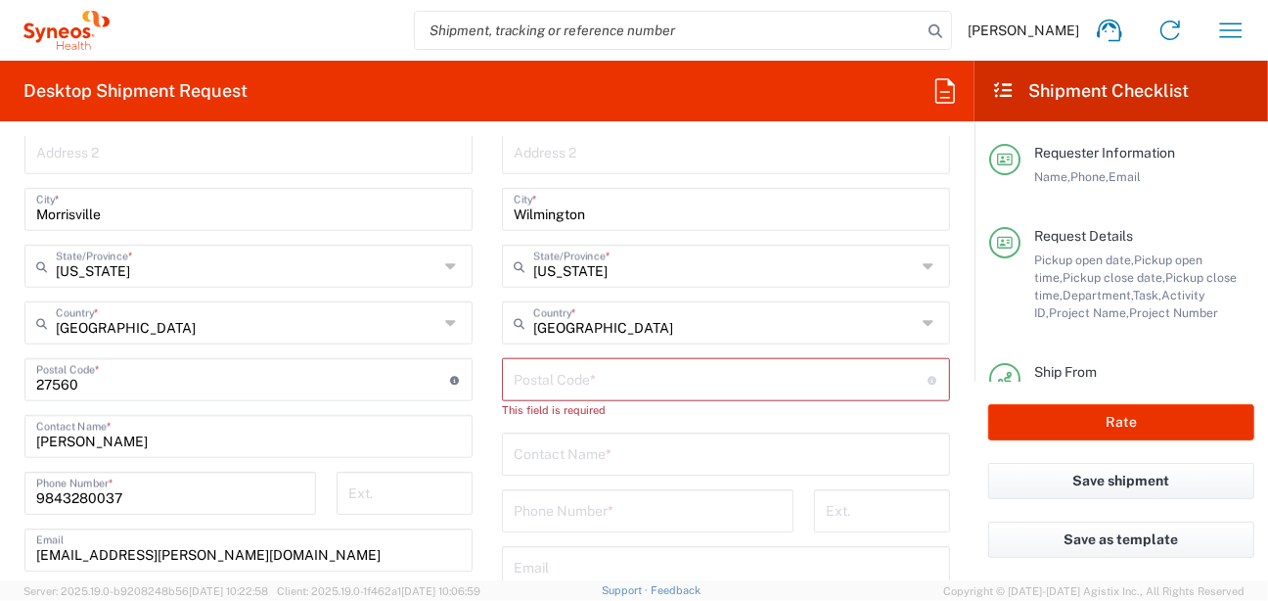
click at [622, 368] on input "undefined" at bounding box center [721, 378] width 414 height 34
paste input "28403"
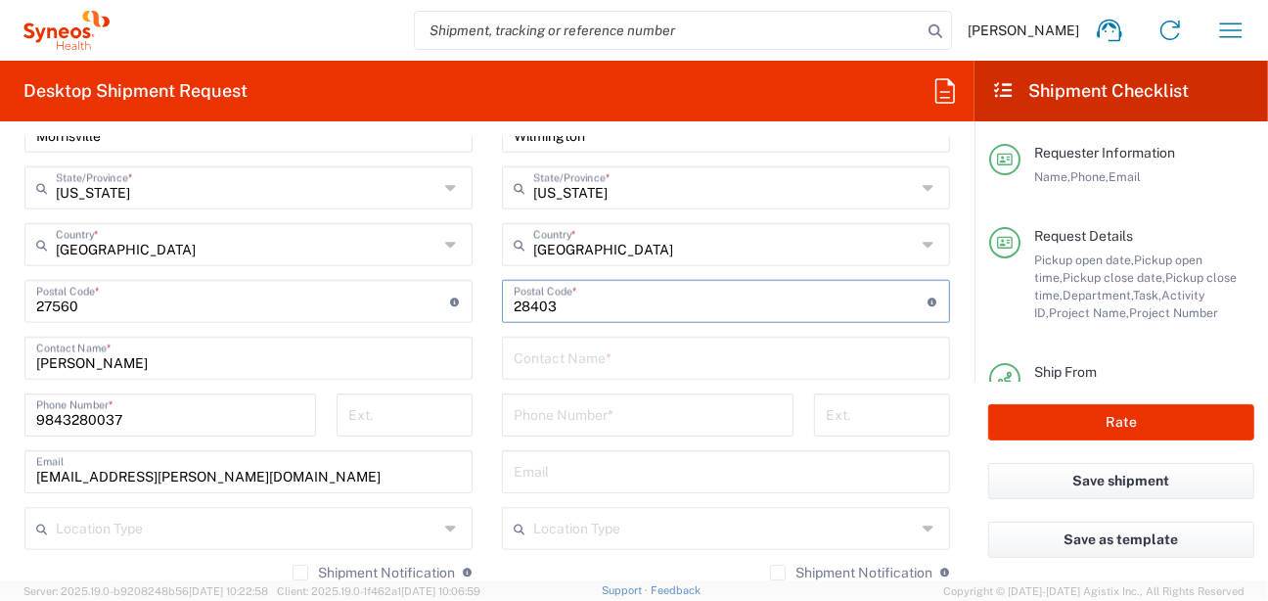
type input "28403"
click at [618, 352] on input "text" at bounding box center [726, 357] width 425 height 34
type input "DR Jane Moran"
click at [654, 412] on input "tel" at bounding box center [648, 413] width 268 height 34
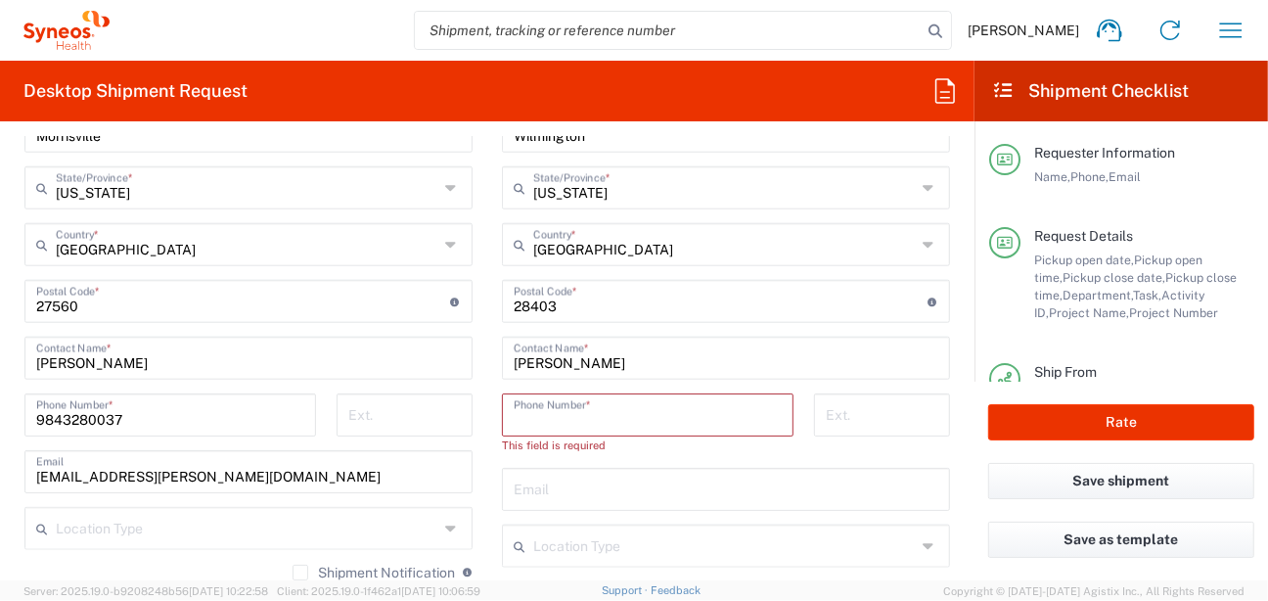
click at [585, 422] on input "tel" at bounding box center [648, 413] width 268 height 34
paste input "+1 (910) 5126977"
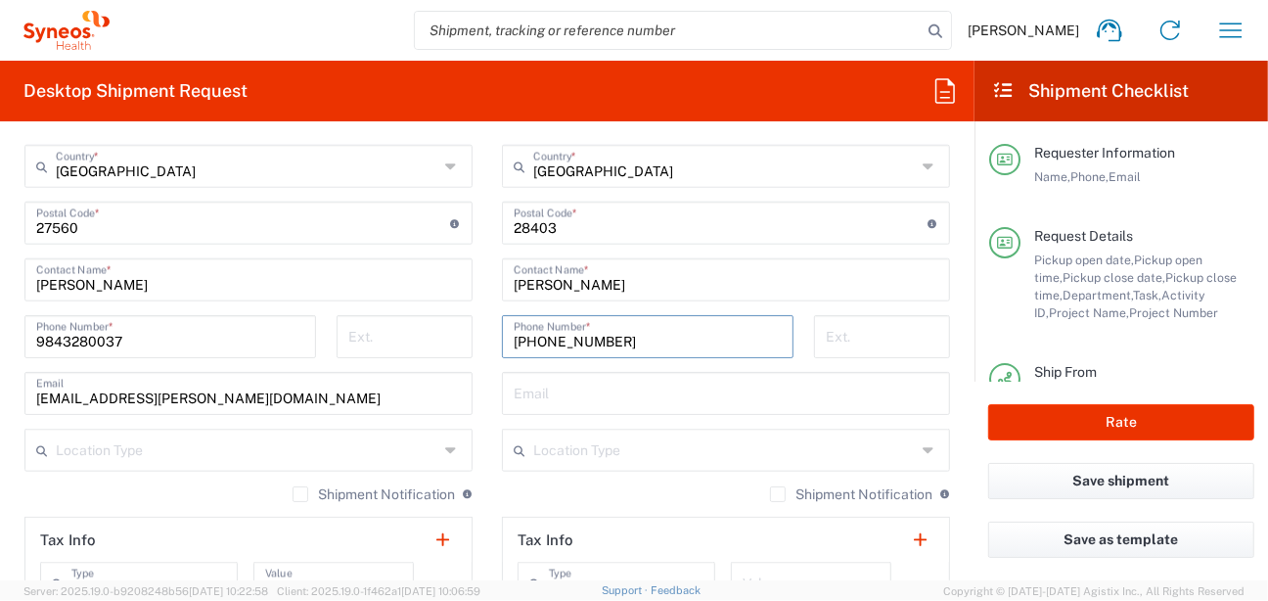
type input "+1 (910) 5126977"
click at [675, 446] on input "text" at bounding box center [724, 449] width 383 height 34
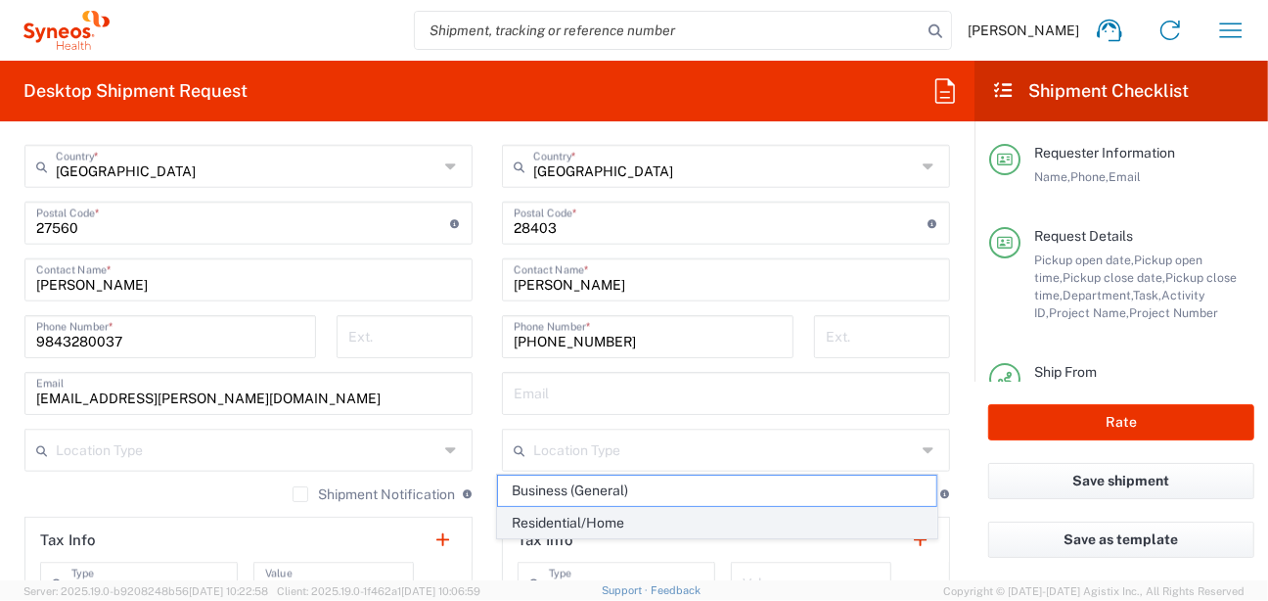
click at [620, 515] on span "Residential/Home" at bounding box center [717, 523] width 438 height 30
type input "Residential/Home"
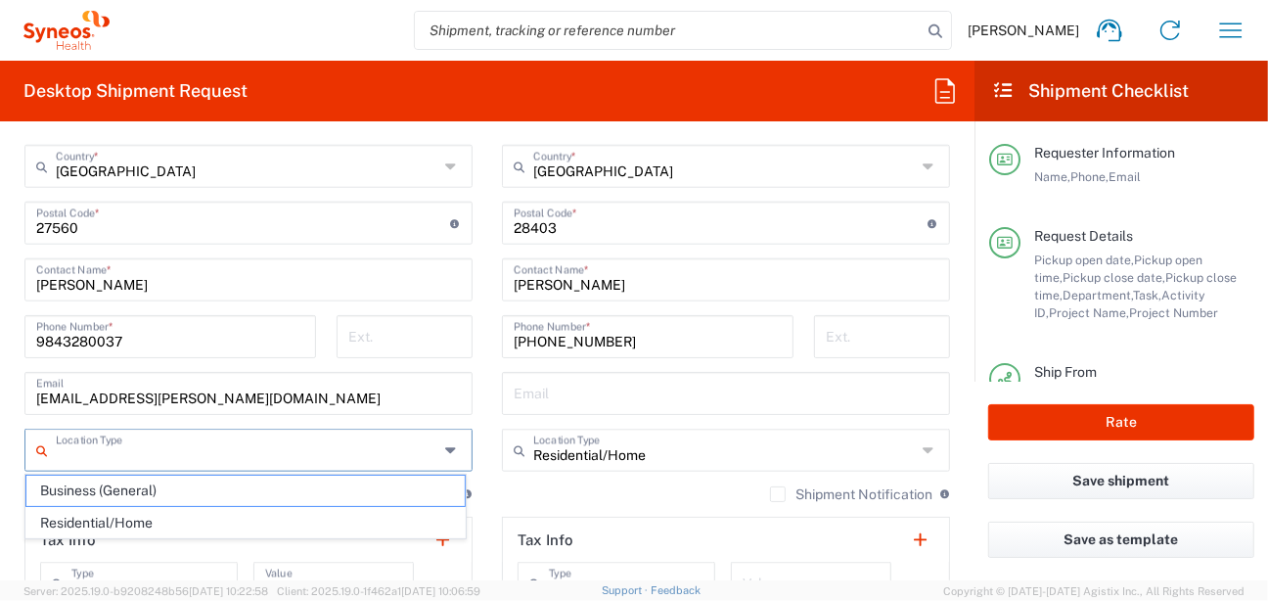
click at [291, 451] on input "text" at bounding box center [247, 449] width 383 height 34
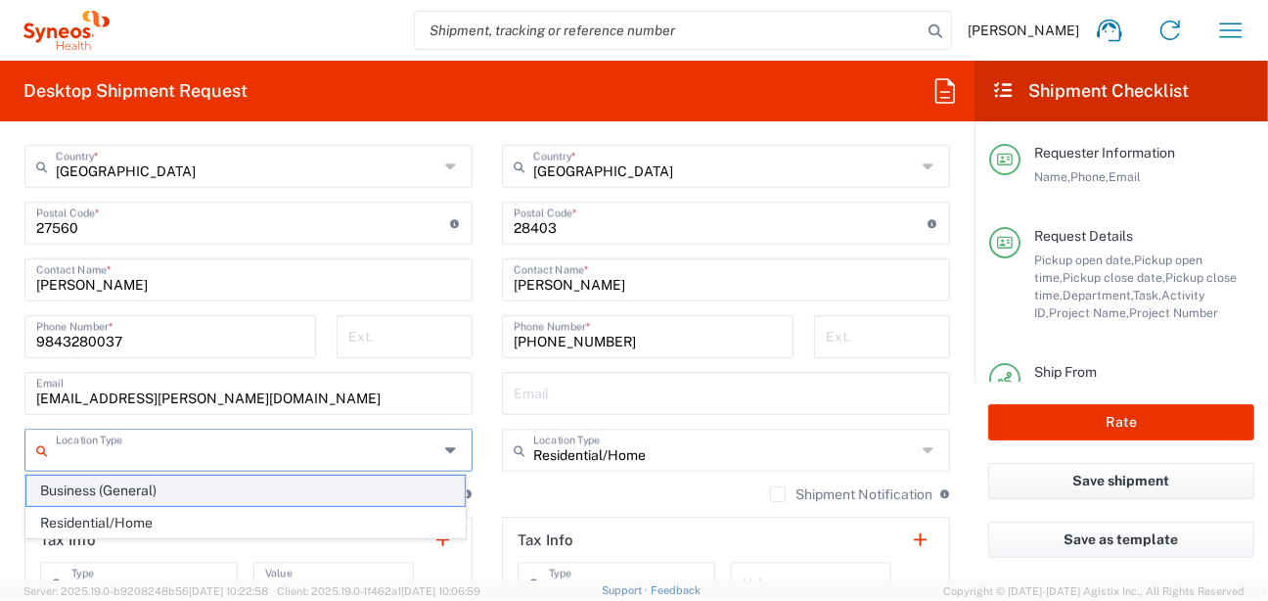
click at [155, 489] on span "Business (General)" at bounding box center [245, 491] width 438 height 30
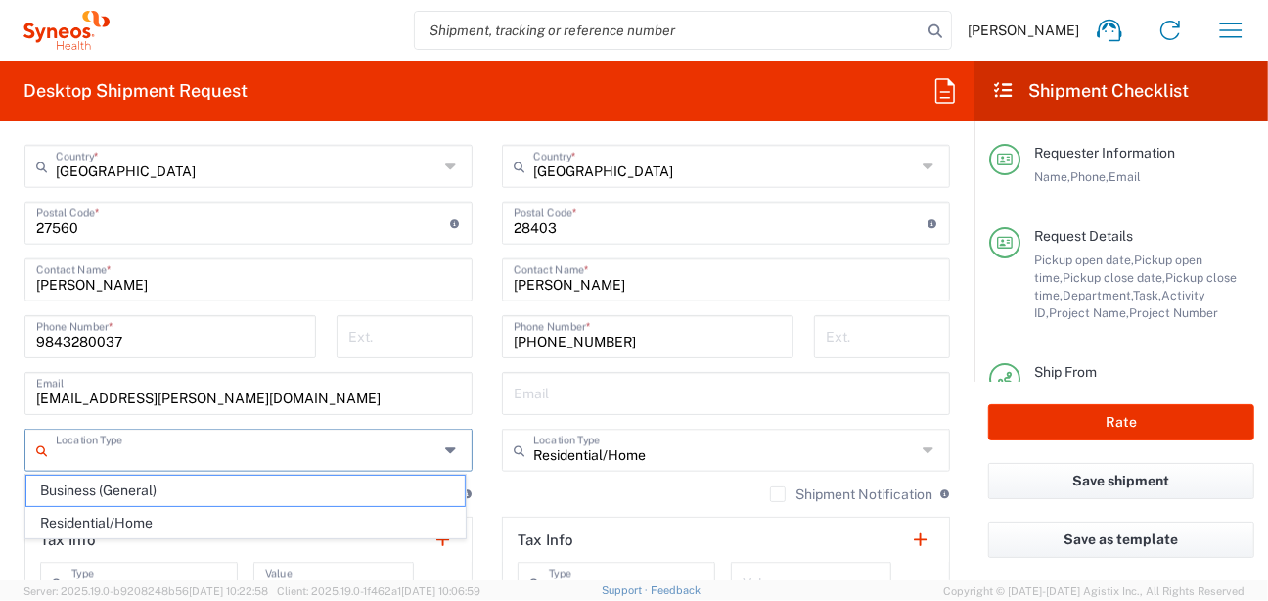
type input "Business (General)"
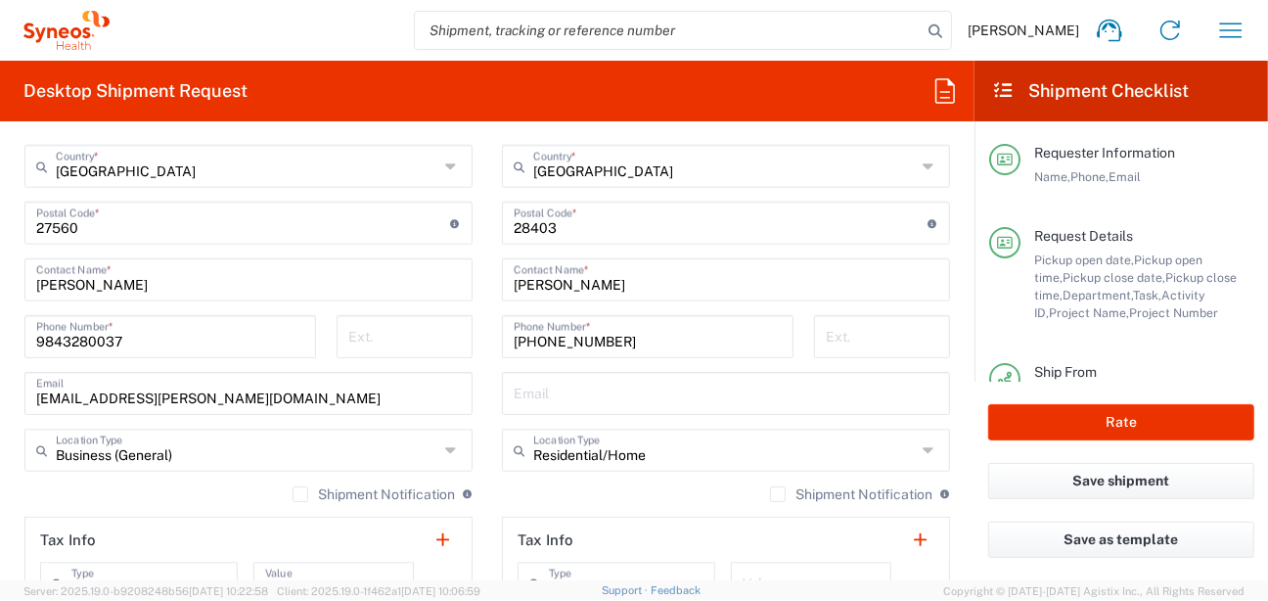
click at [605, 394] on input "text" at bounding box center [726, 392] width 425 height 34
click at [583, 384] on input "text" at bounding box center [726, 392] width 425 height 34
paste input "jane.moran@syneoshealth.com"
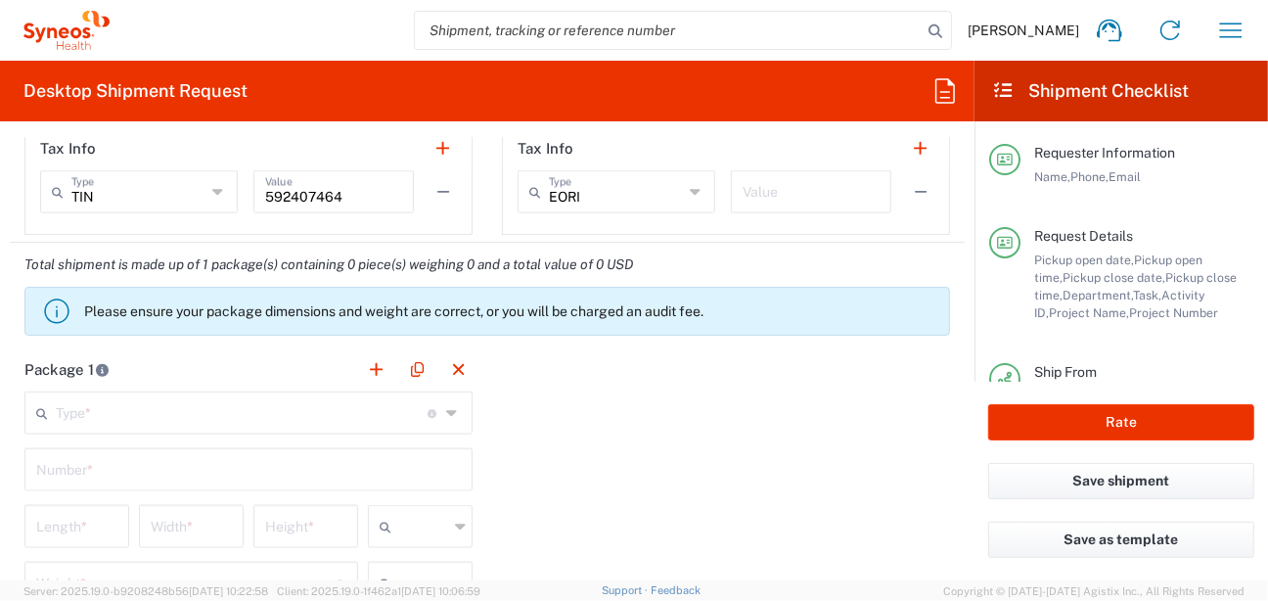
scroll to position [1801, 0]
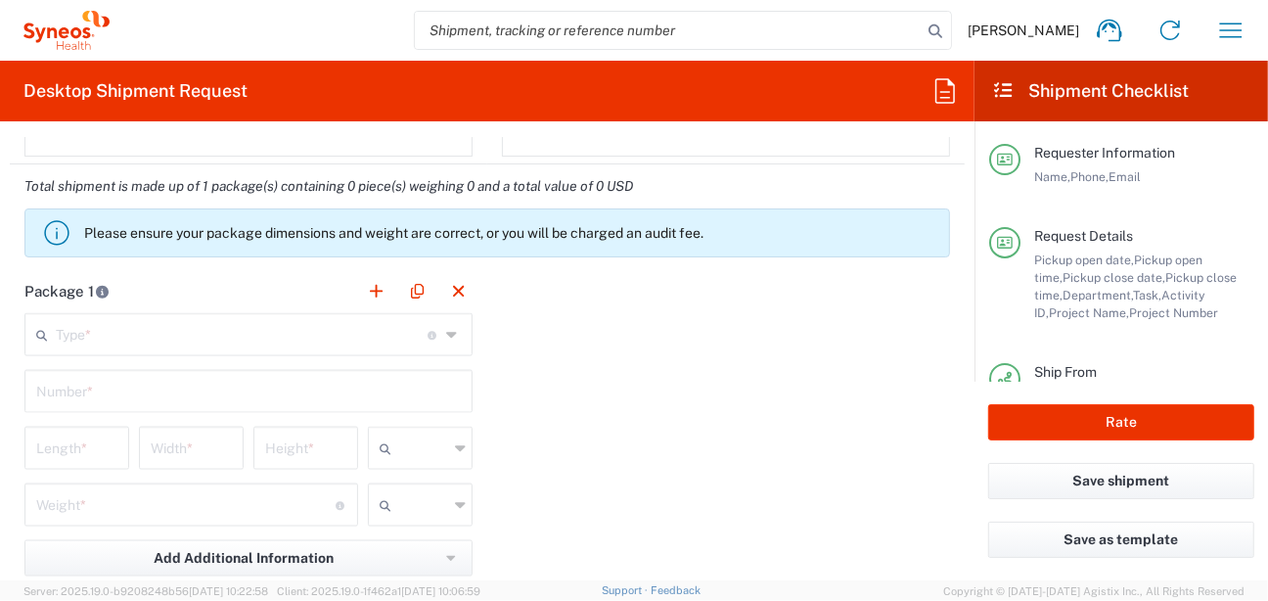
type input "jane.moran@syneoshealth.com"
click at [446, 329] on icon at bounding box center [453, 334] width 15 height 31
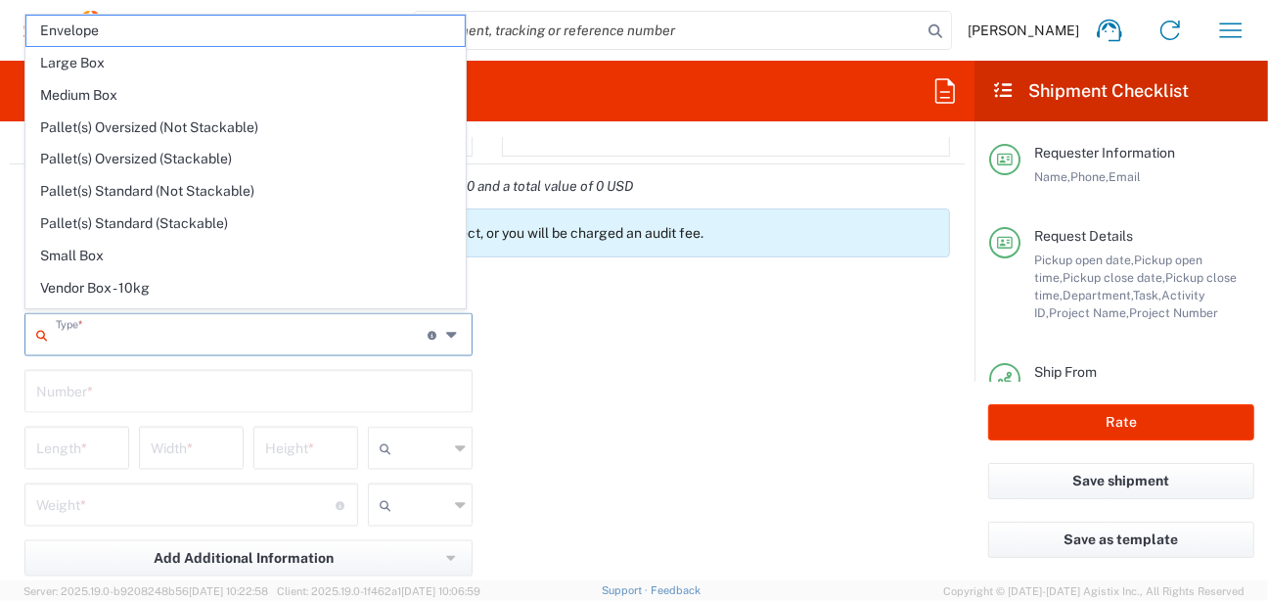
click at [170, 248] on span "Small Box" at bounding box center [245, 256] width 438 height 30
type input "Small Box"
type input "12.25"
type input "11"
type input "1.5"
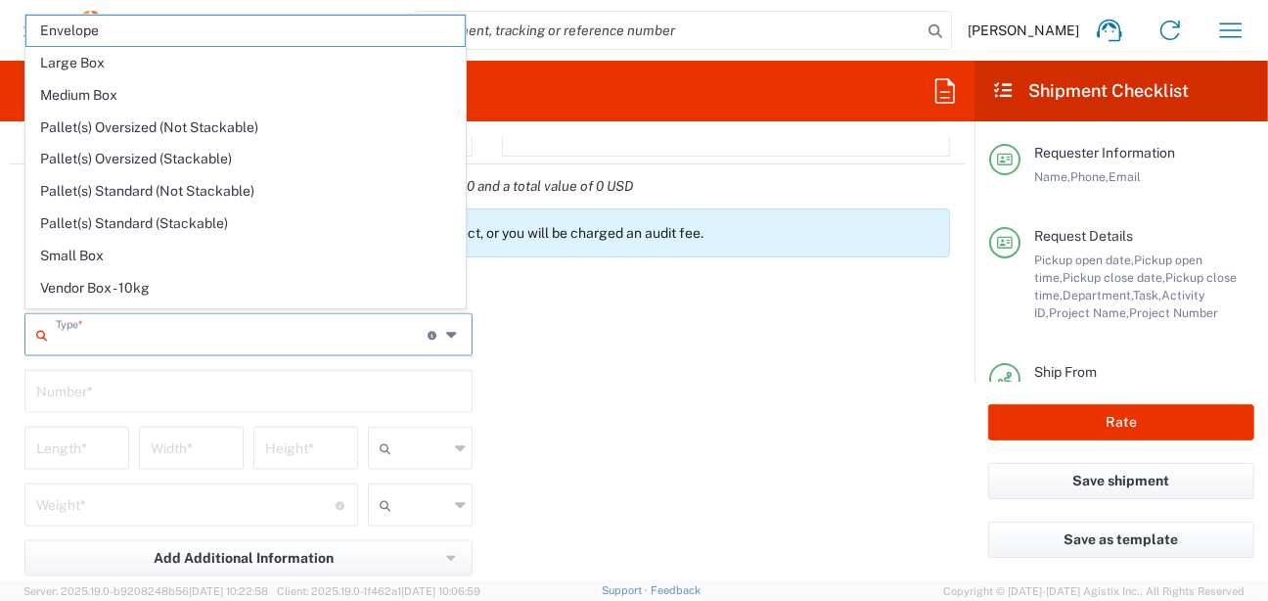
type input "in"
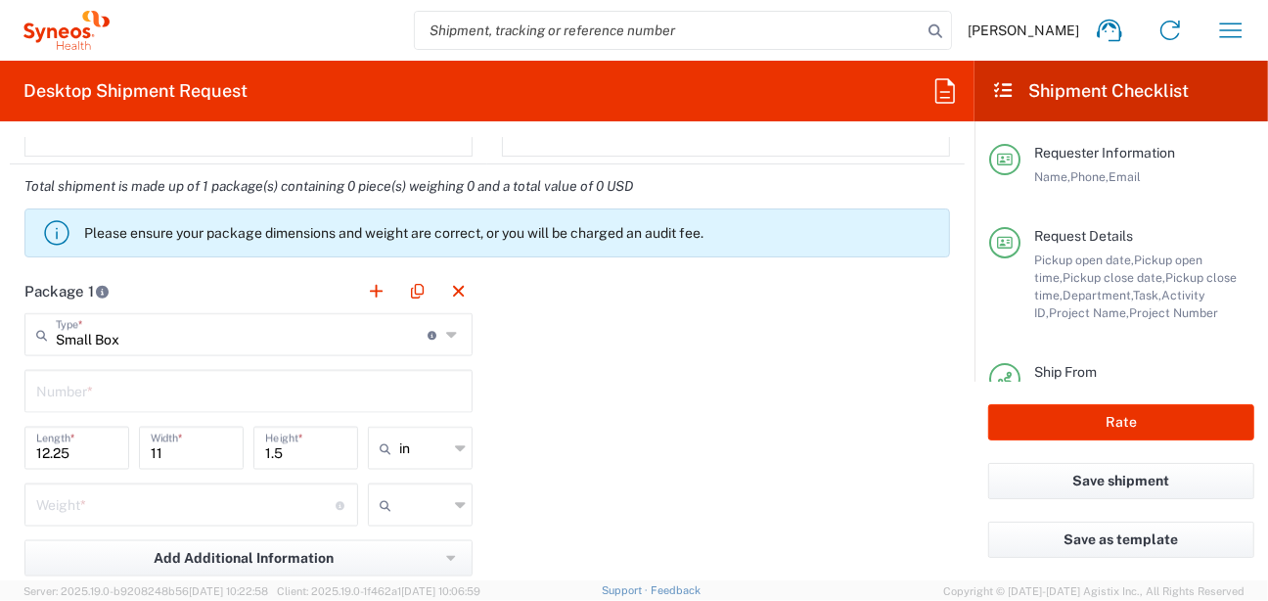
click at [164, 384] on input "text" at bounding box center [248, 390] width 425 height 34
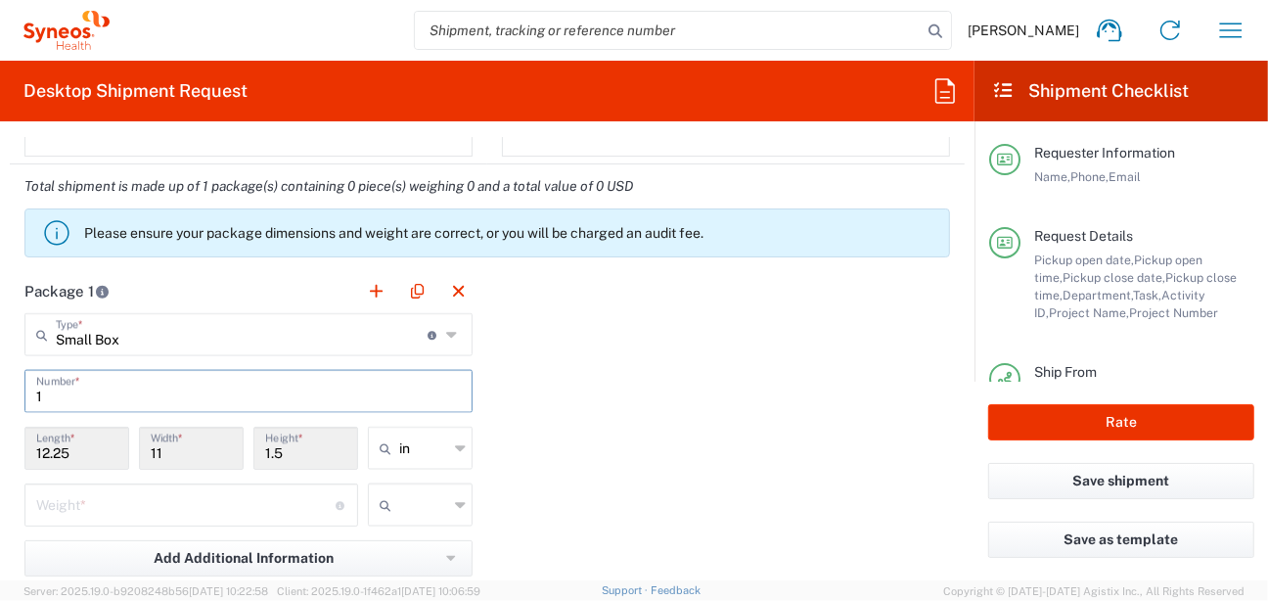
type input "1"
click at [541, 449] on div "Package 1 Small Box Type * Material used to package goods Envelope Large Box Me…" at bounding box center [487, 484] width 955 height 430
click at [215, 501] on input "number" at bounding box center [185, 503] width 299 height 34
type input "6"
click at [455, 496] on icon at bounding box center [460, 504] width 11 height 31
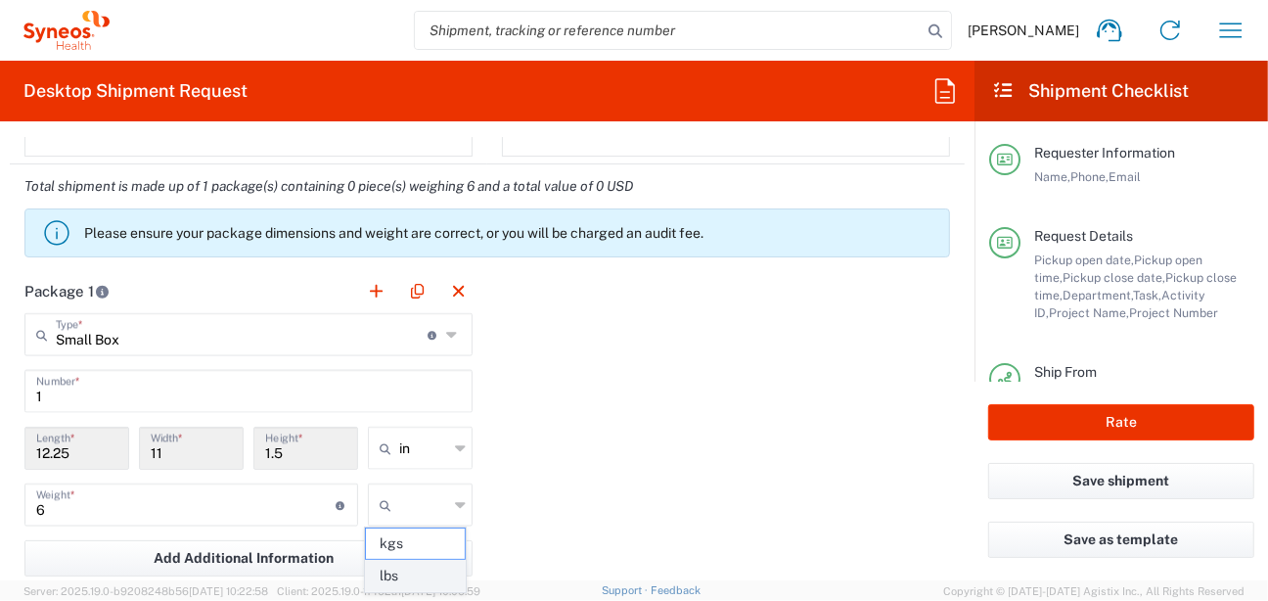
click at [426, 572] on span "lbs" at bounding box center [416, 576] width 100 height 30
type input "lbs"
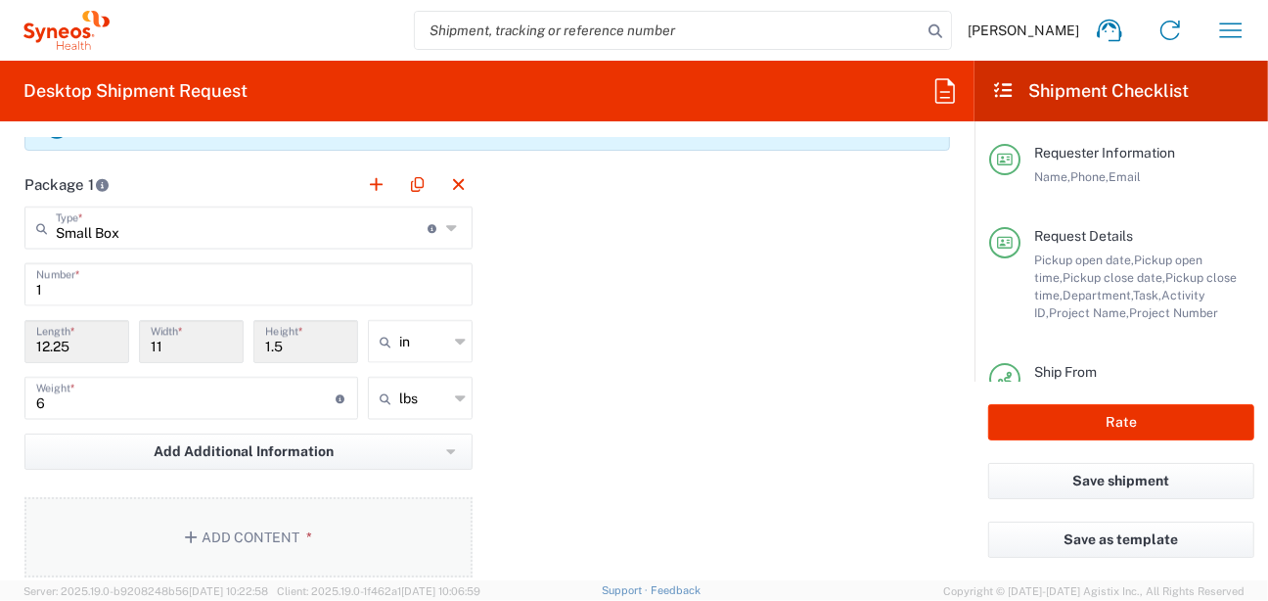
scroll to position [1957, 0]
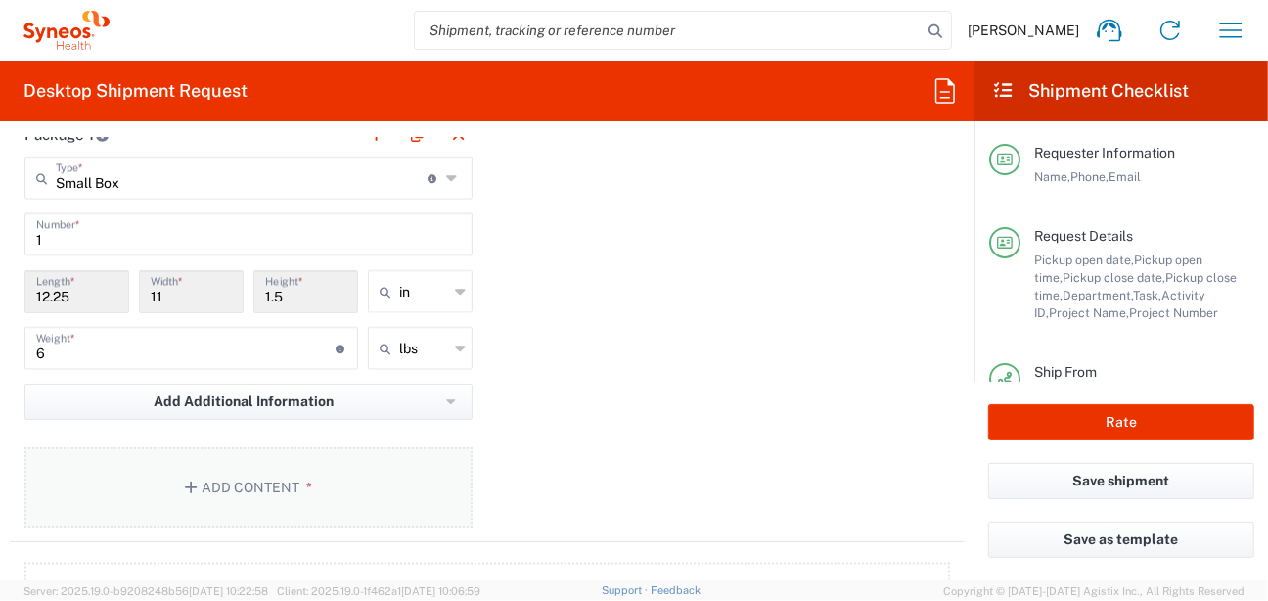
click at [260, 477] on button "Add Content *" at bounding box center [248, 487] width 448 height 80
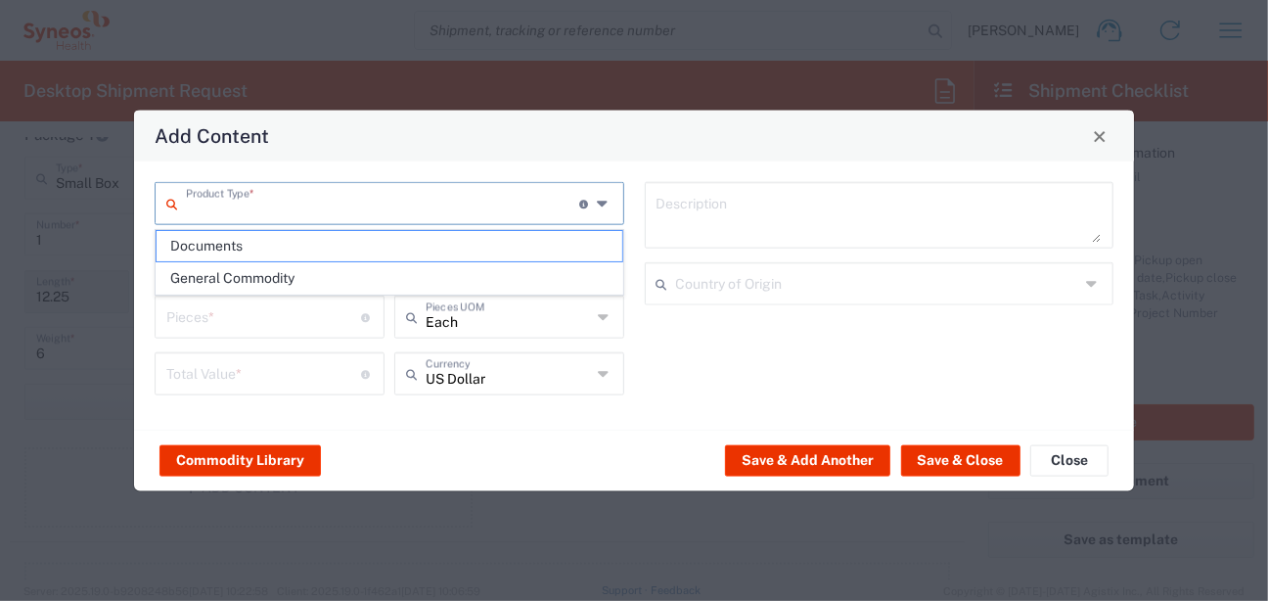
click at [414, 192] on input "text" at bounding box center [382, 202] width 393 height 34
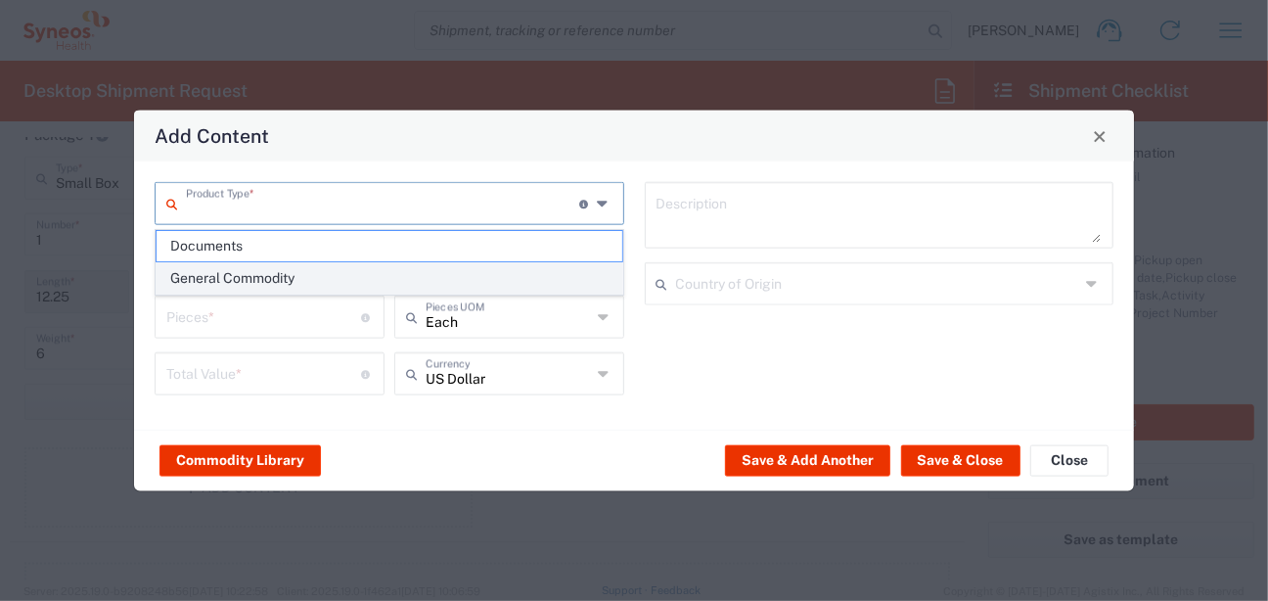
click at [228, 273] on span "General Commodity" at bounding box center [390, 278] width 466 height 30
type input "General Commodity"
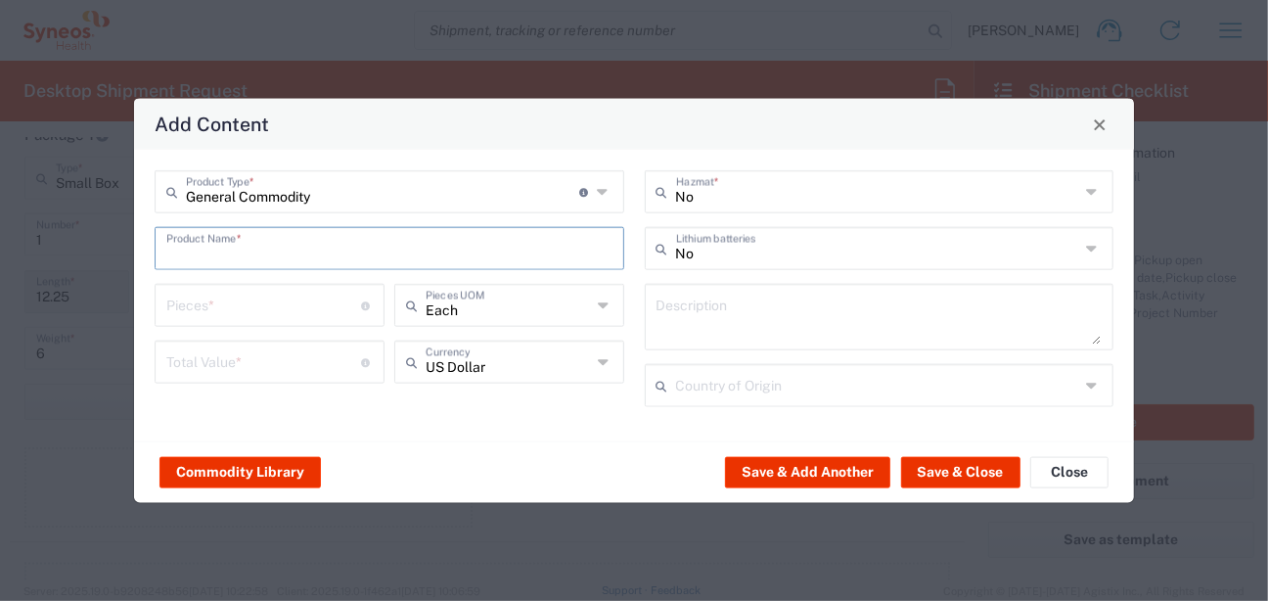
click at [219, 239] on input "text" at bounding box center [389, 247] width 446 height 34
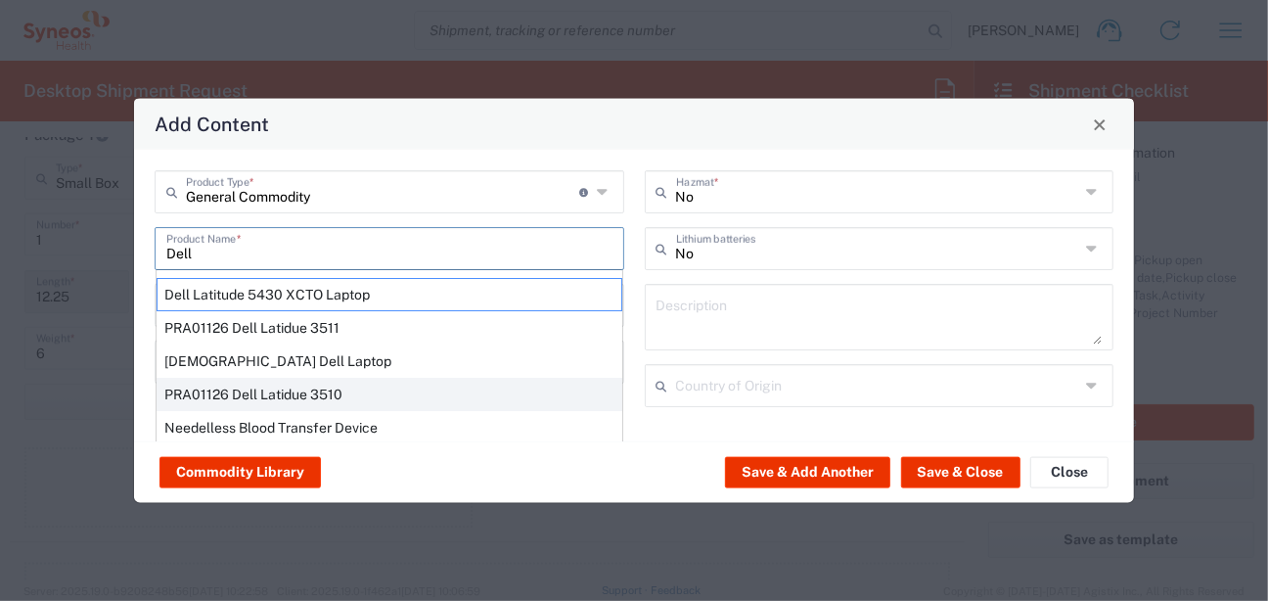
scroll to position [0, 0]
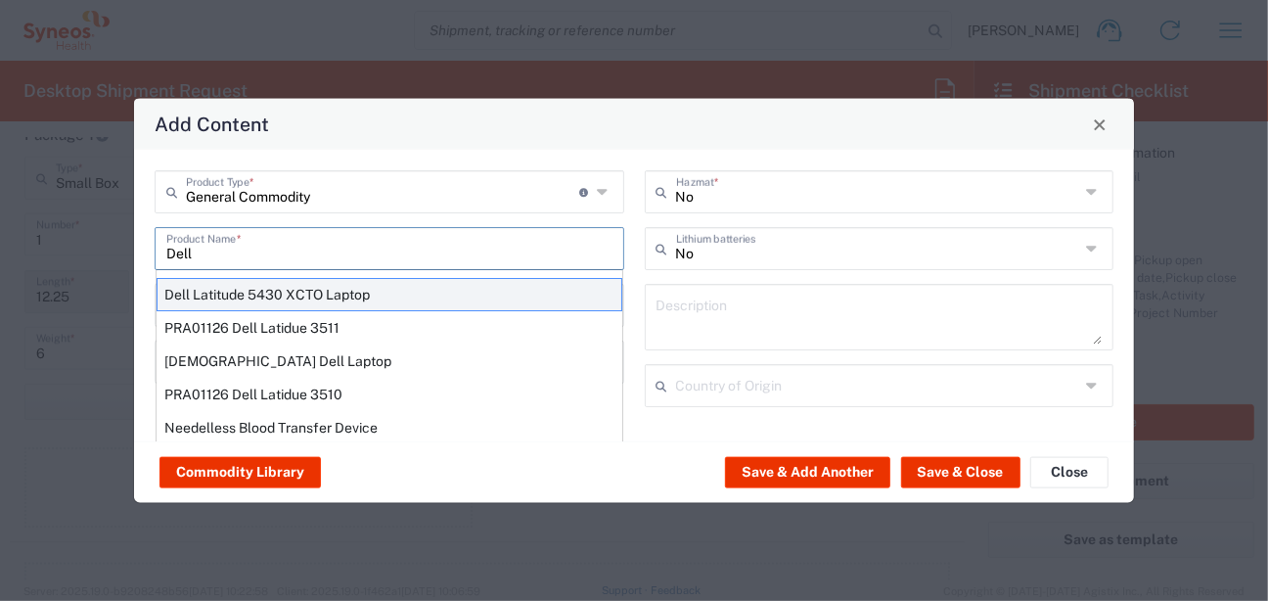
click at [378, 290] on div "Dell Latitude 5430 XCTO Laptop" at bounding box center [390, 294] width 466 height 33
type input "Dell Latitude 5430 XCTO Laptop"
type input "1"
type textarea "BaseIntel Core i7-1265U vProÂ® Processor - 14" 16 GB RAM - 512 GB SSD"
type input "China"
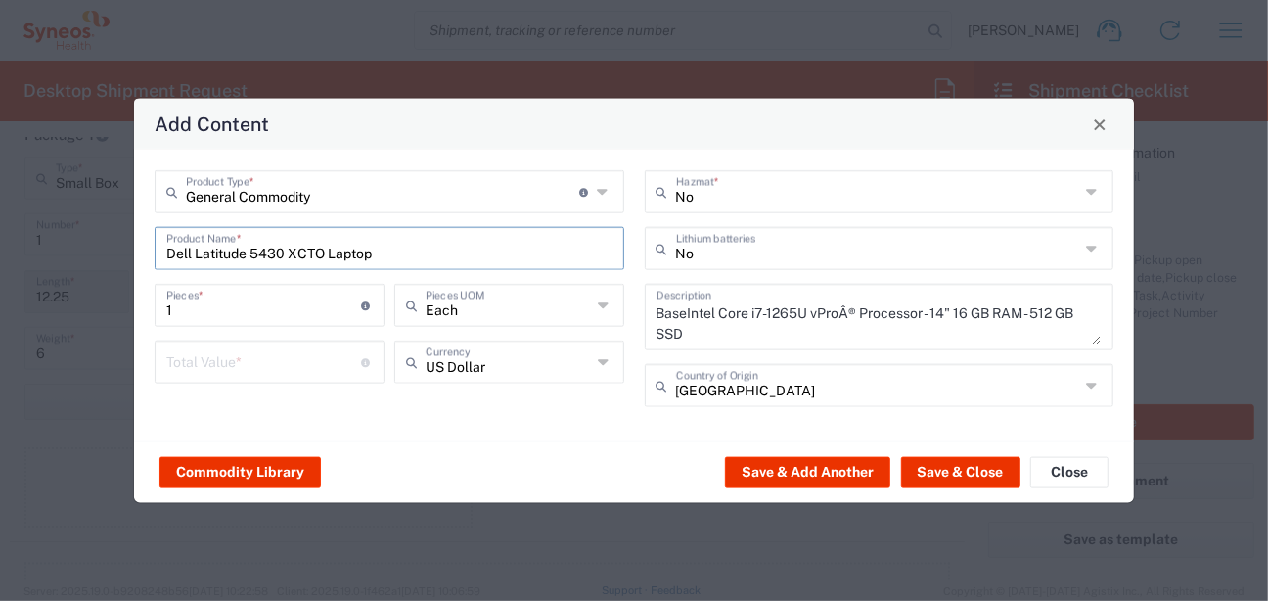
click at [273, 251] on input "Dell Latitude 5430 XCTO Laptop" at bounding box center [389, 247] width 446 height 34
click at [431, 232] on input "Dell Latitude 5420 XCTO Laptop" at bounding box center [389, 247] width 446 height 34
type input "Dell Latitude 5420 XCTO Laptop"
click at [272, 373] on input "number" at bounding box center [264, 360] width 196 height 34
type input "1200"
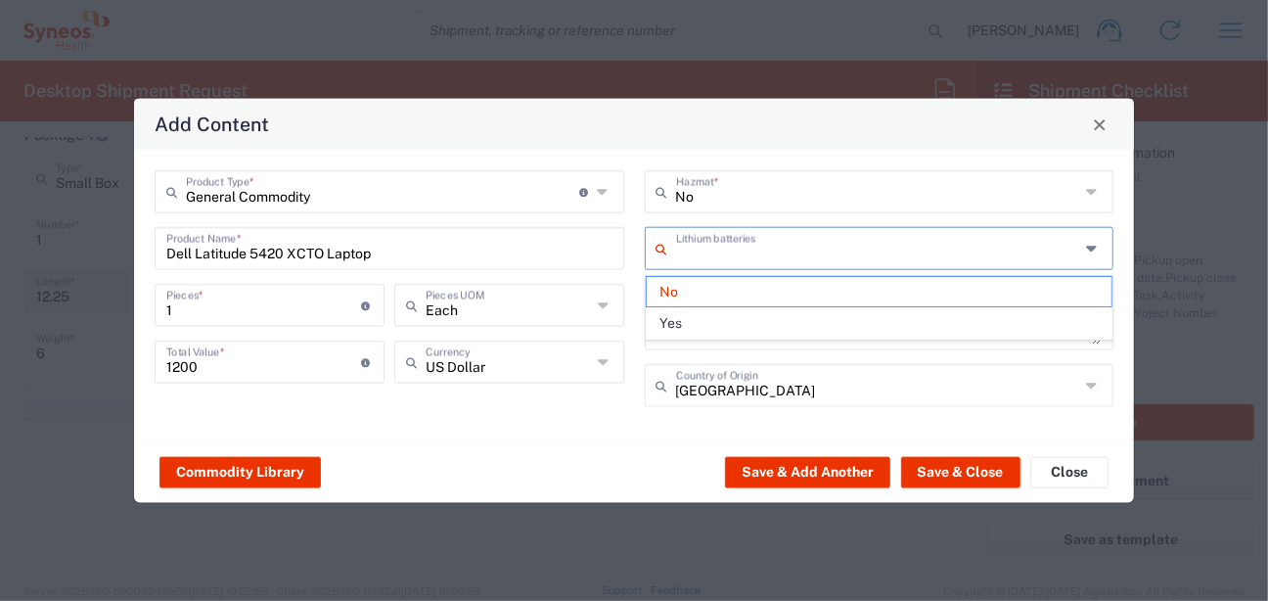
click at [780, 248] on input "text" at bounding box center [878, 247] width 404 height 34
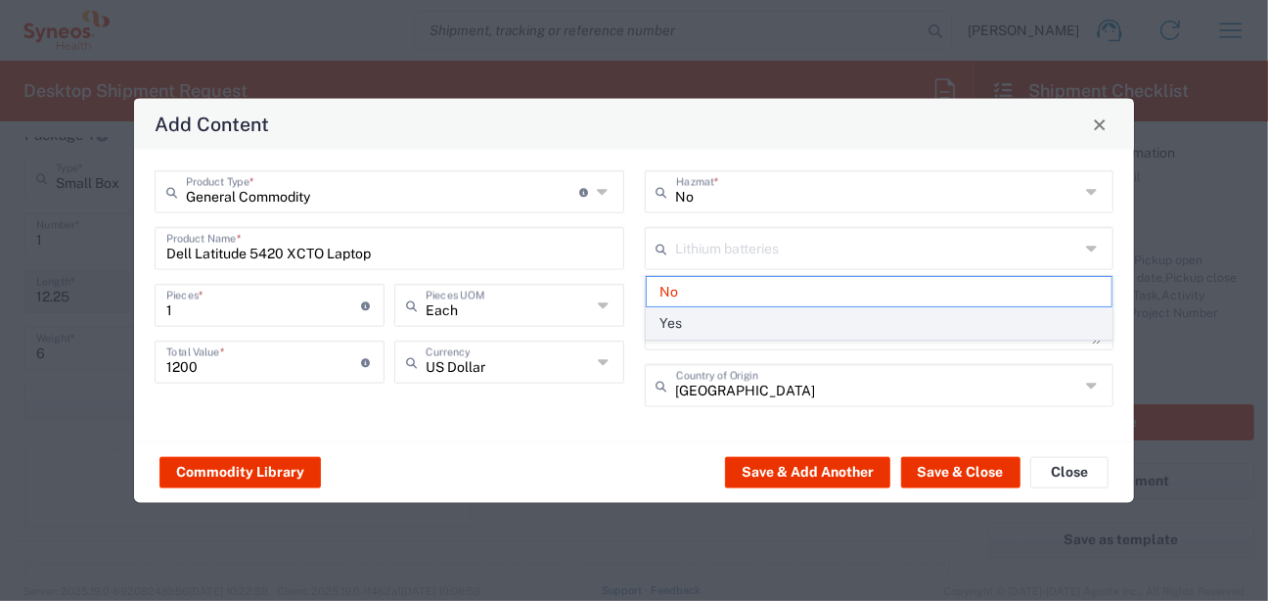
click at [734, 317] on span "Yes" at bounding box center [880, 323] width 466 height 30
type input "Yes"
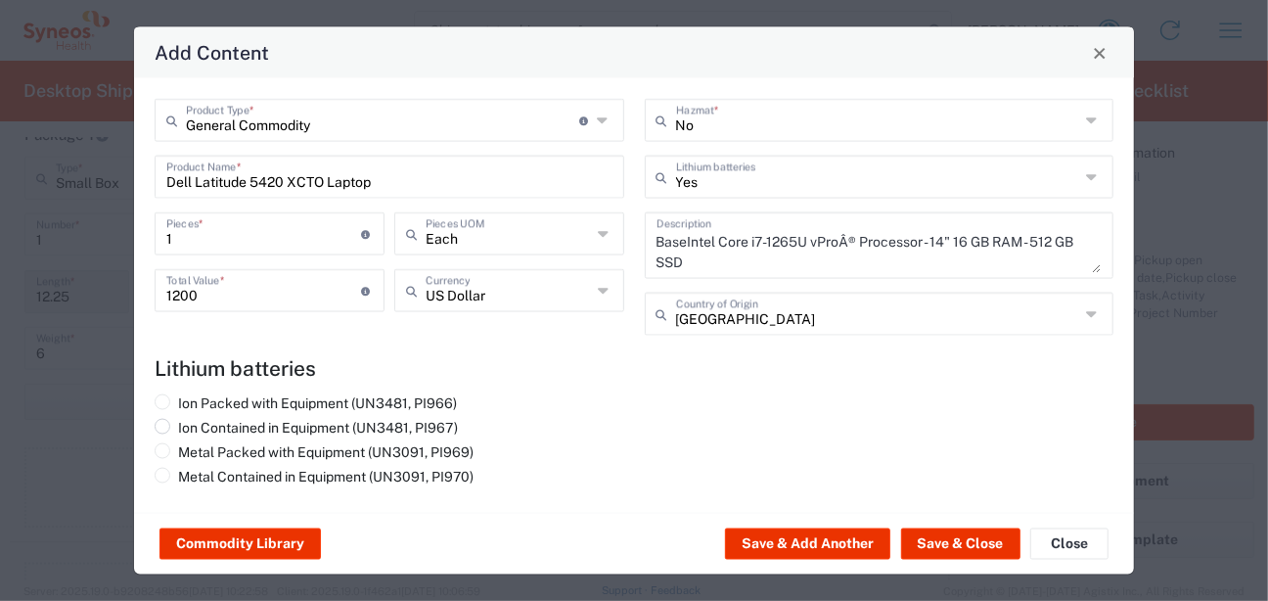
click at [263, 426] on label "Ion Contained in Equipment (UN3481, PI967)" at bounding box center [306, 428] width 303 height 18
click at [191, 426] on input "Ion Contained in Equipment (UN3481, PI967)" at bounding box center [184, 425] width 13 height 13
radio input "true"
click at [945, 536] on button "Save & Close" at bounding box center [960, 543] width 119 height 31
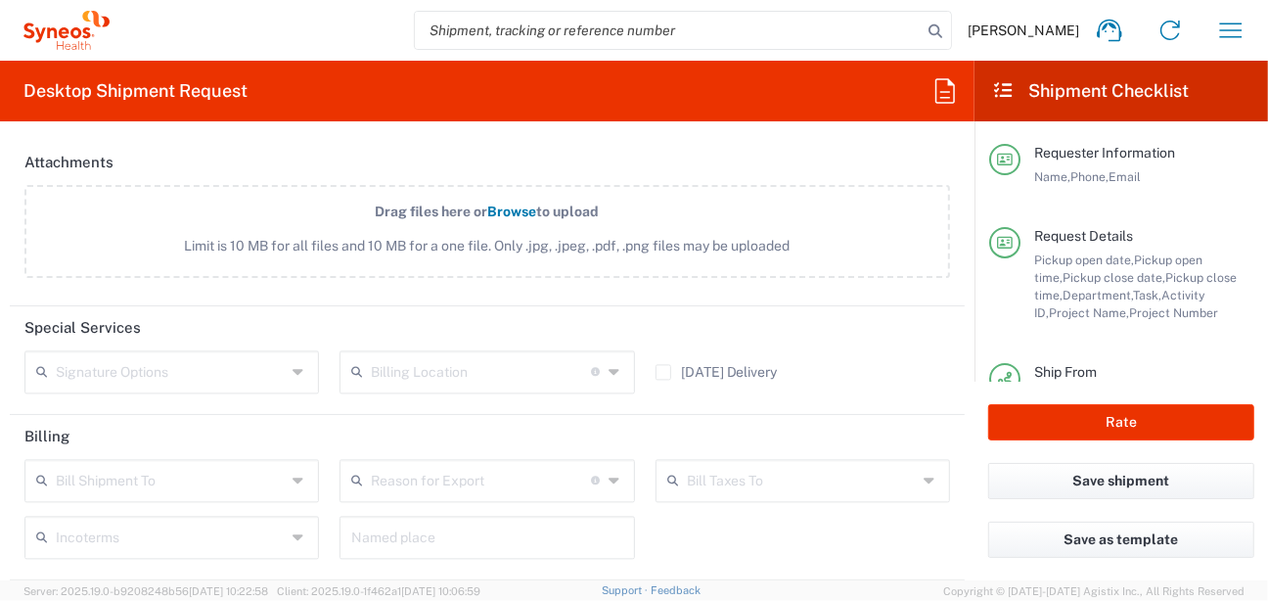
scroll to position [2584, 0]
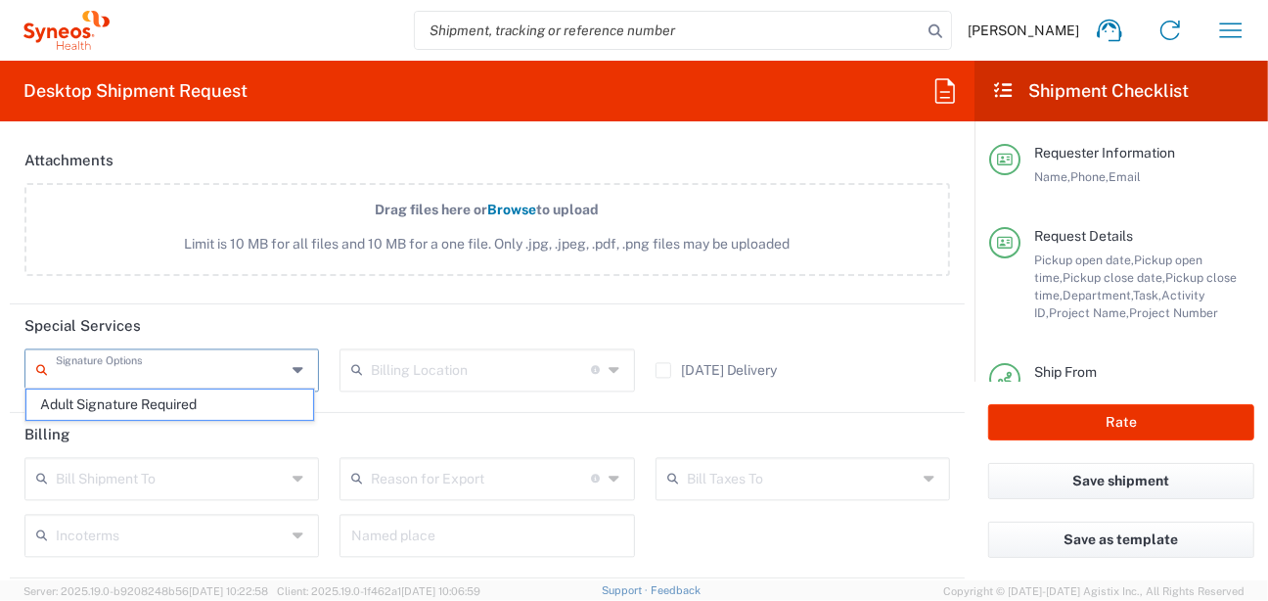
click at [271, 363] on input "text" at bounding box center [171, 368] width 230 height 34
click at [250, 412] on span "Adult Signature Required" at bounding box center [169, 404] width 287 height 30
type input "Adult Signature Required"
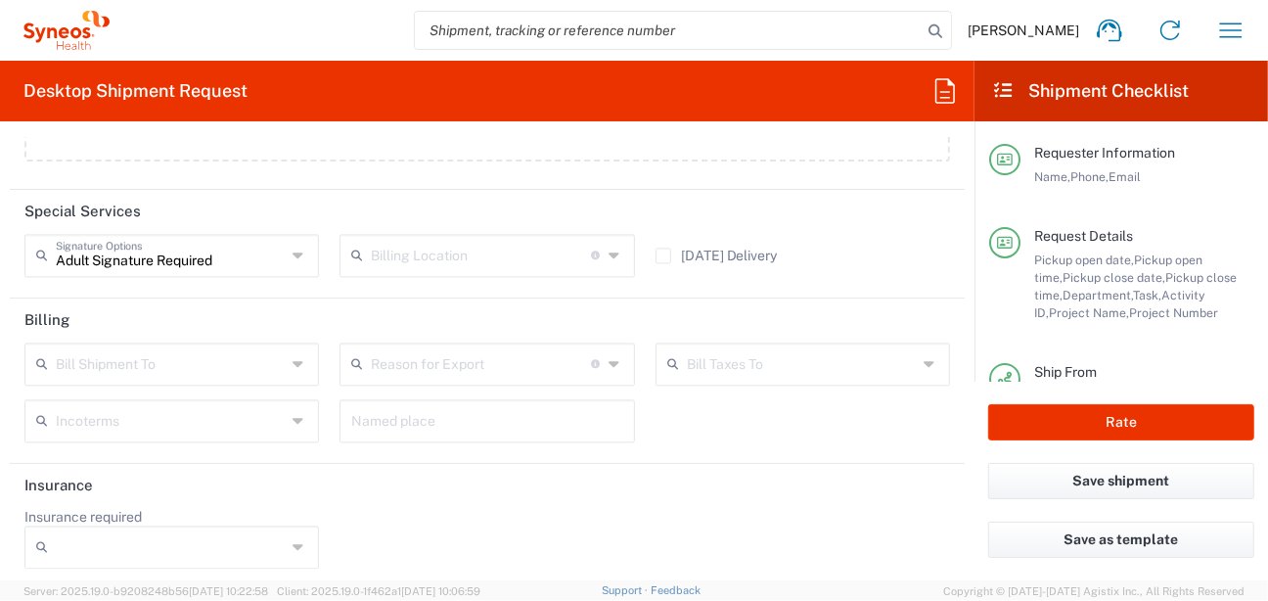
scroll to position [2699, 0]
click at [1166, 421] on button "Rate" at bounding box center [1121, 422] width 266 height 36
type input "4510"
type input "4510 DEPARTMENTAL EXPENSE"
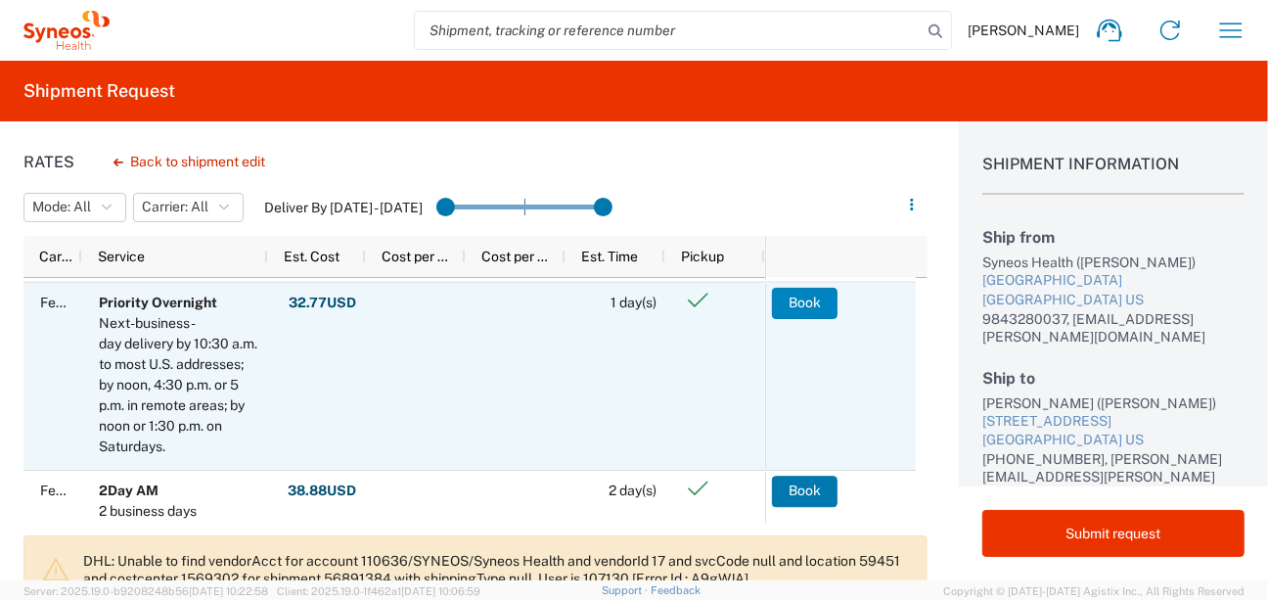
click at [805, 297] on button "Book" at bounding box center [805, 303] width 66 height 31
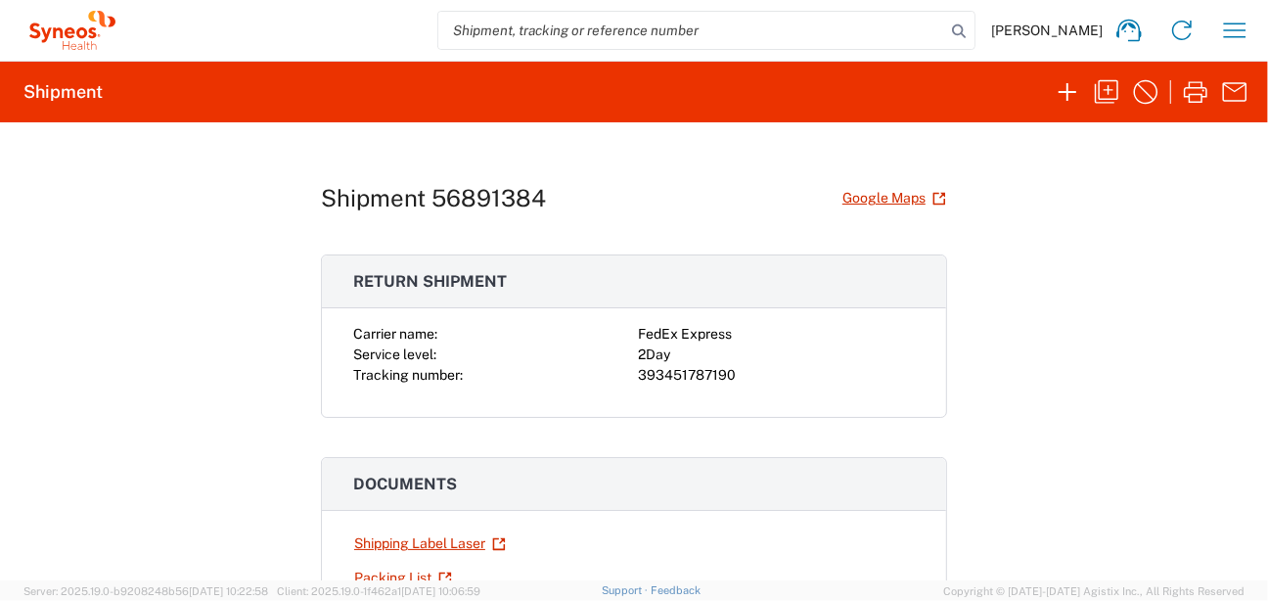
scroll to position [78, 0]
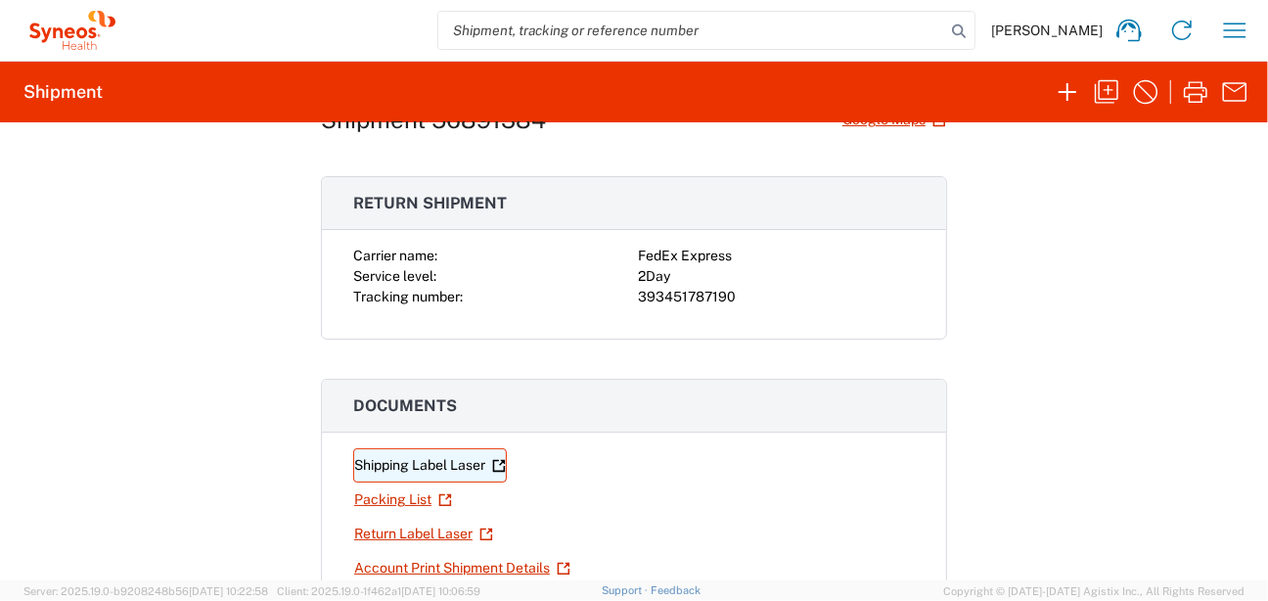
click at [449, 463] on link "Shipping Label Laser" at bounding box center [430, 465] width 154 height 34
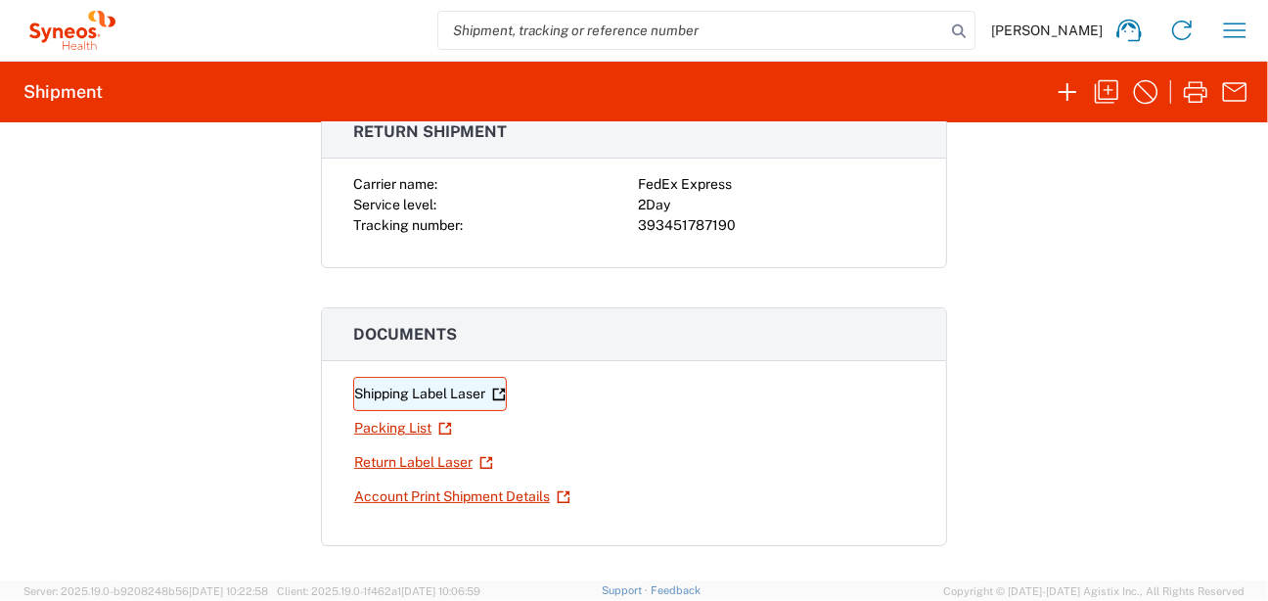
scroll to position [157, 0]
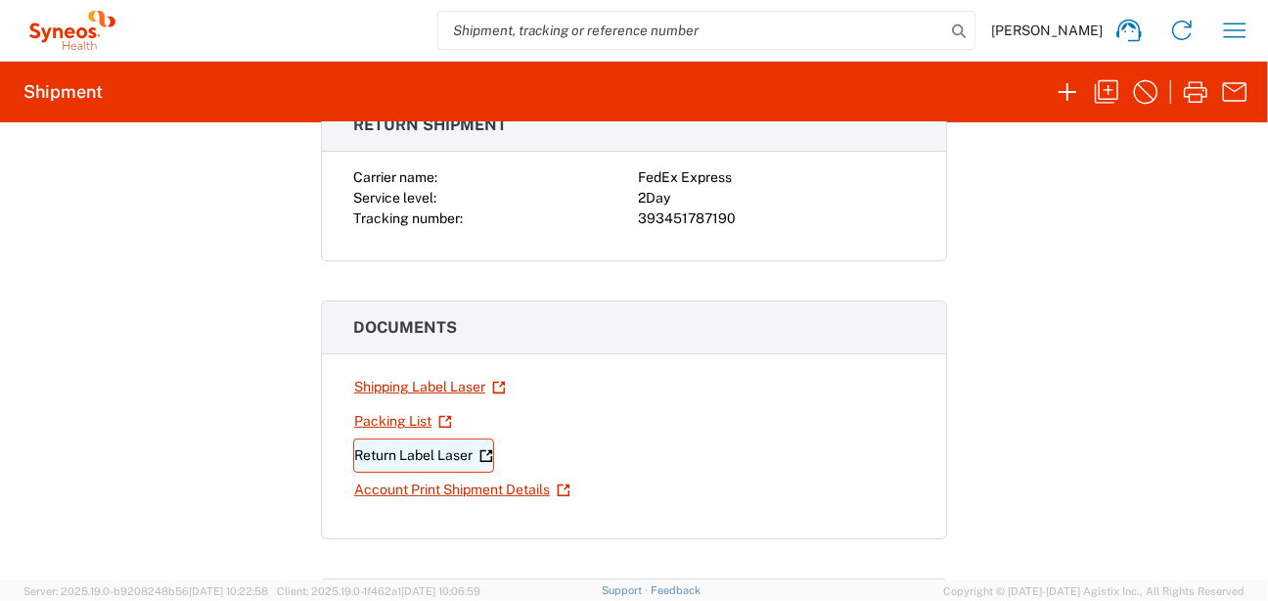
click at [459, 456] on link "Return Label Laser" at bounding box center [423, 455] width 141 height 34
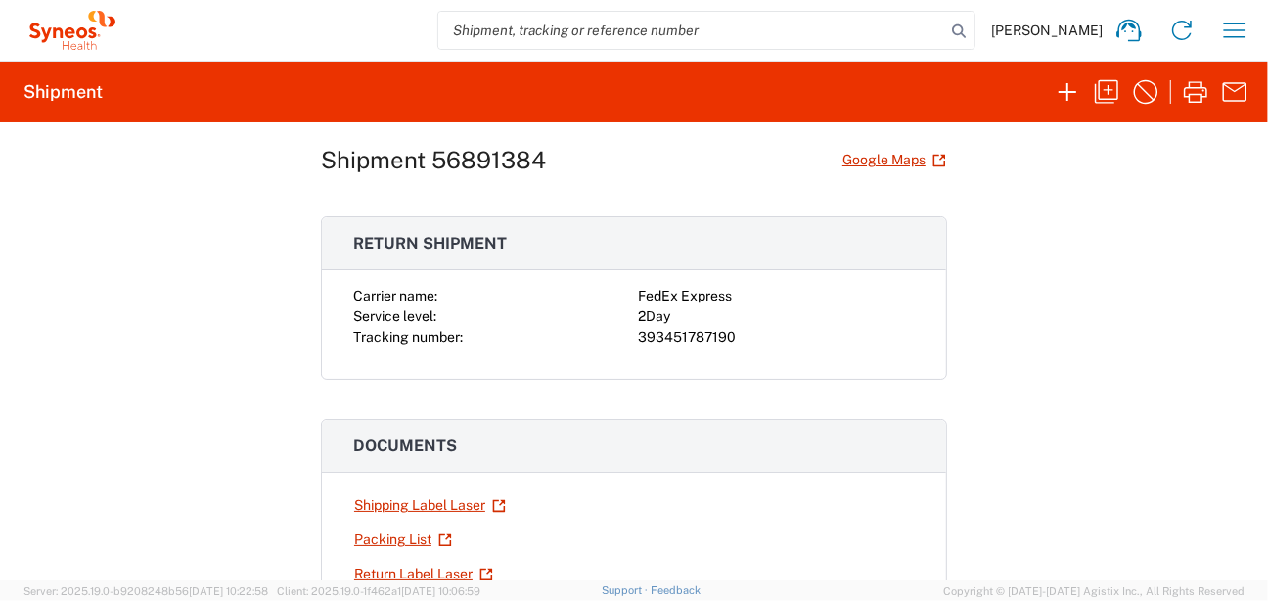
scroll to position [0, 0]
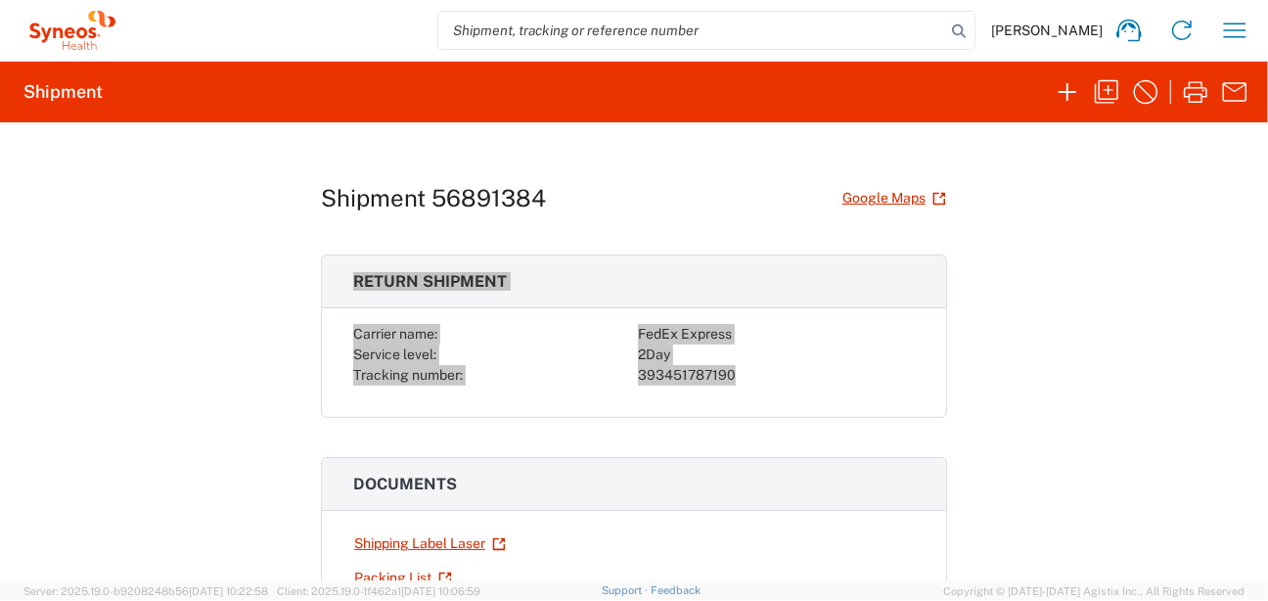
drag, startPoint x: 339, startPoint y: 281, endPoint x: 740, endPoint y: 397, distance: 417.8
click at [740, 397] on agx-collapsable-panel "Return shipment Carrier name: FedEx Express Service level: 2Day Tracking number…" at bounding box center [634, 335] width 626 height 163
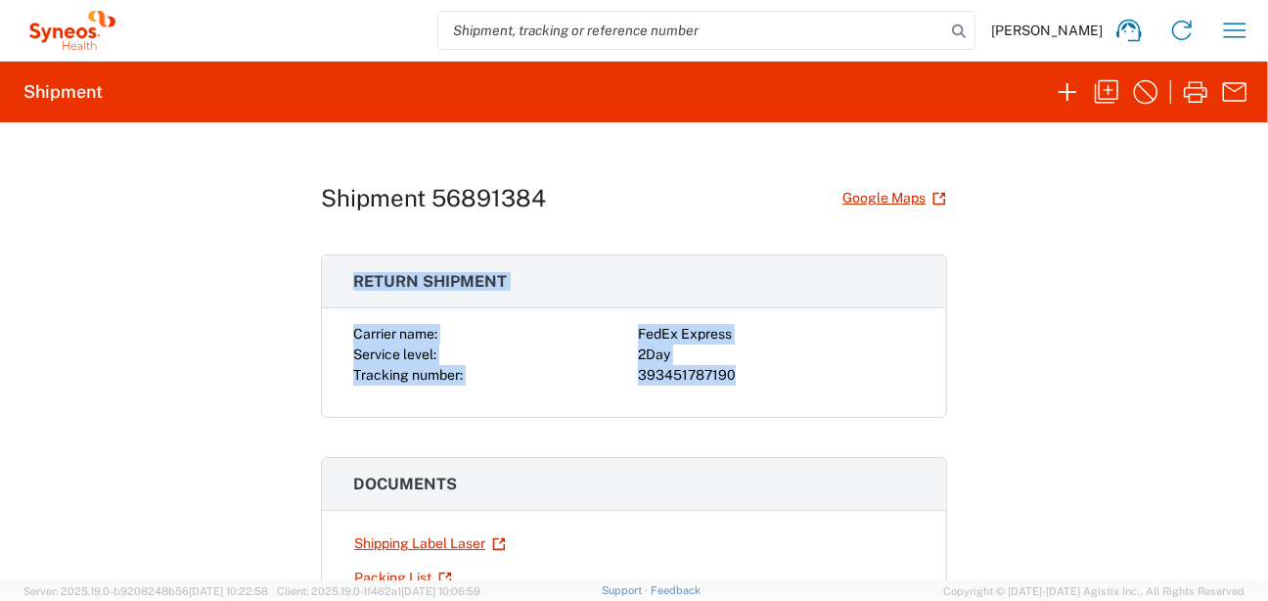
drag, startPoint x: 740, startPoint y: 397, endPoint x: 709, endPoint y: 376, distance: 38.0
copy agx-collapsable-panel "Return shipment Carrier name: FedEx Express Service level: 2Day Tracking number…"
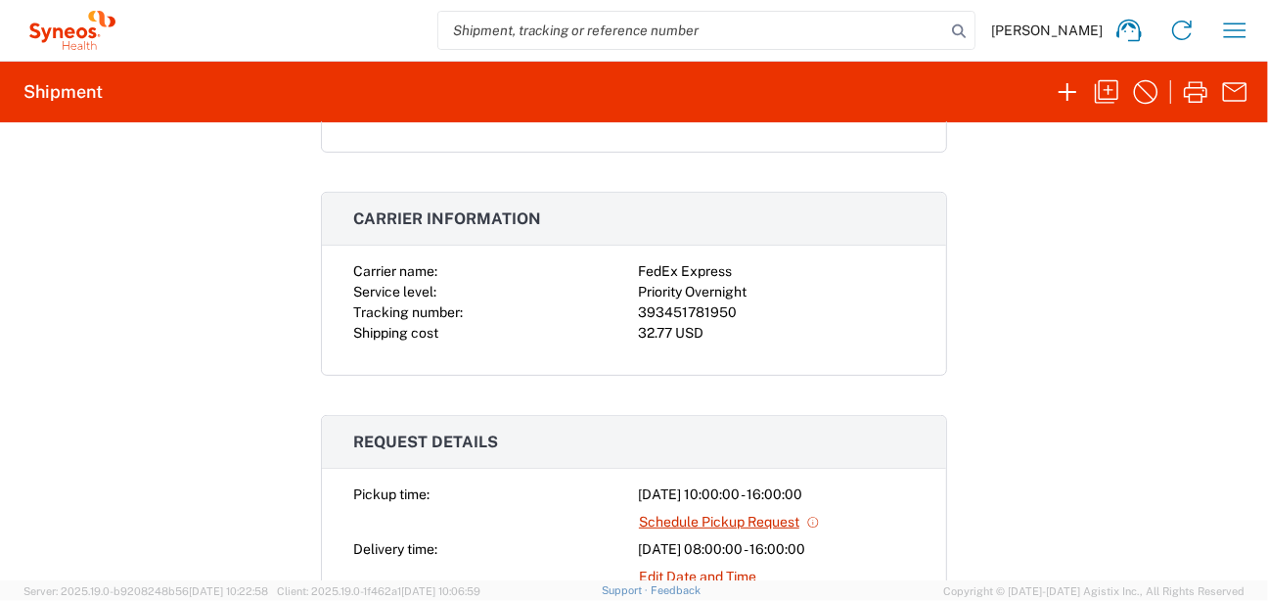
scroll to position [548, 0]
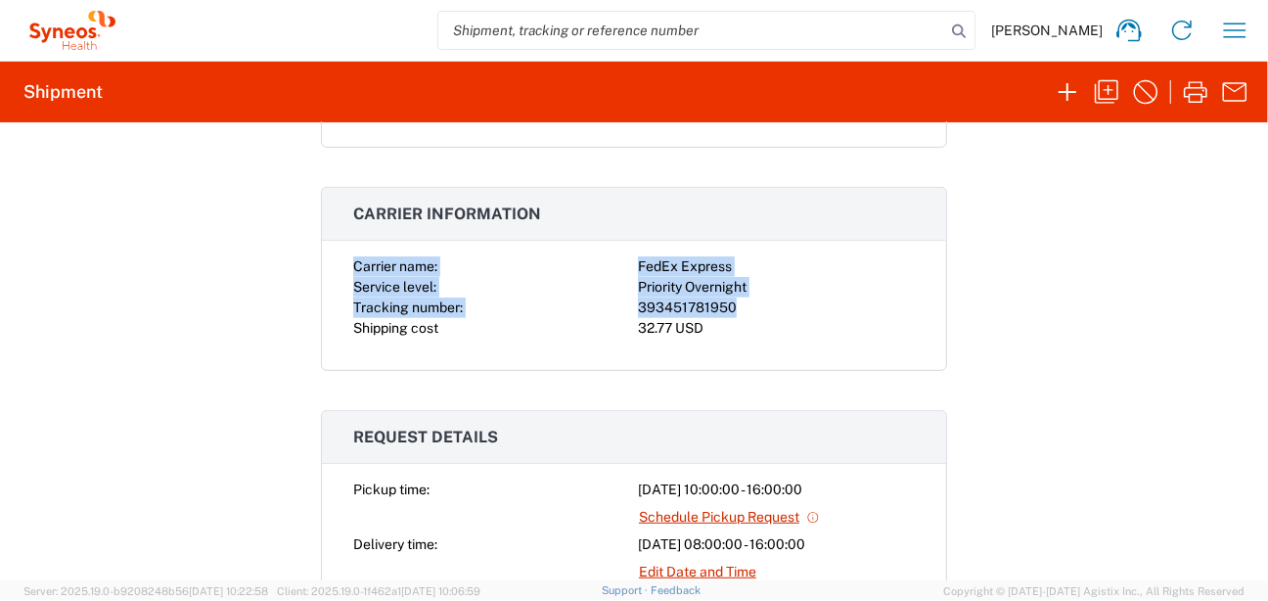
drag, startPoint x: 342, startPoint y: 252, endPoint x: 775, endPoint y: 305, distance: 436.7
click at [775, 305] on div "Carrier name: FedEx Express Service level: Priority Overnight Tracking number: …" at bounding box center [634, 313] width 624 height 114
drag, startPoint x: 775, startPoint y: 305, endPoint x: 707, endPoint y: 299, distance: 68.8
copy div "Carrier name: FedEx Express Service level: Priority Overnight Tracking number: …"
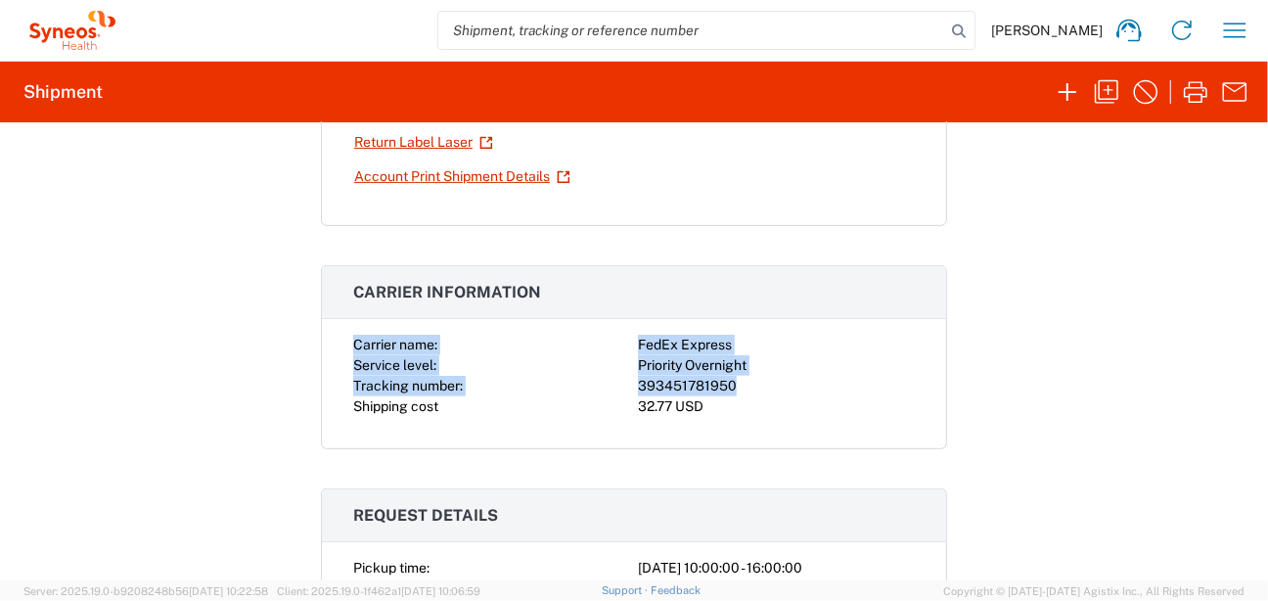
scroll to position [235, 0]
